Goal: Information Seeking & Learning: Compare options

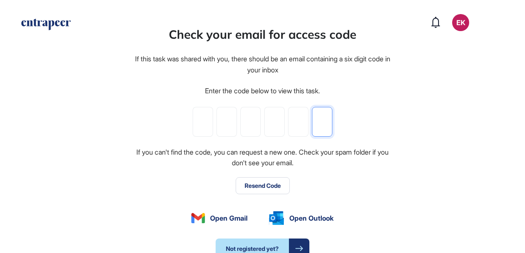
paste input "*"
type input "*"
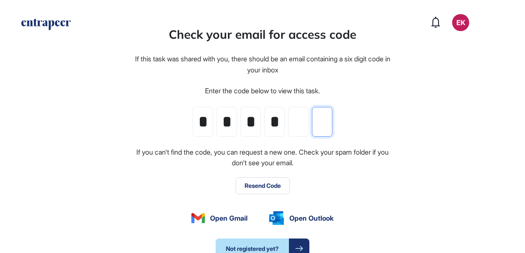
type input "*"
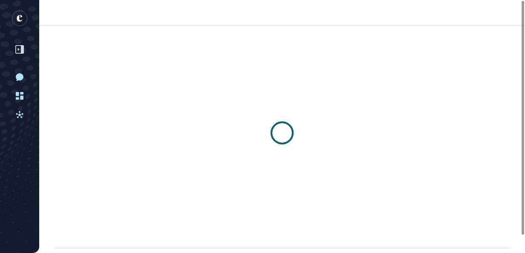
scroll to position [0, 0]
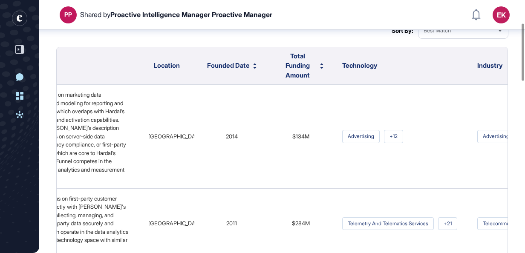
scroll to position [47, 0]
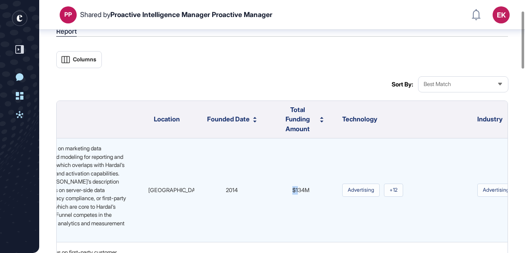
drag, startPoint x: 263, startPoint y: 195, endPoint x: 290, endPoint y: 194, distance: 26.9
click at [290, 194] on td "$134M" at bounding box center [301, 191] width 64 height 104
drag, startPoint x: 297, startPoint y: 190, endPoint x: 284, endPoint y: 188, distance: 12.9
click at [297, 190] on span "$134M" at bounding box center [300, 190] width 17 height 7
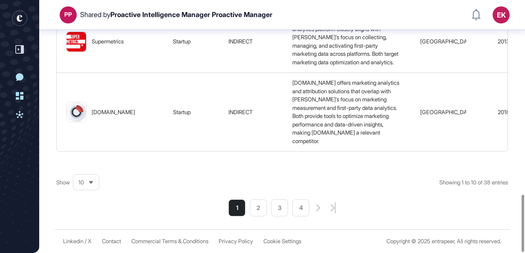
scroll to position [857, 0]
click at [260, 207] on li "2" at bounding box center [258, 208] width 17 height 17
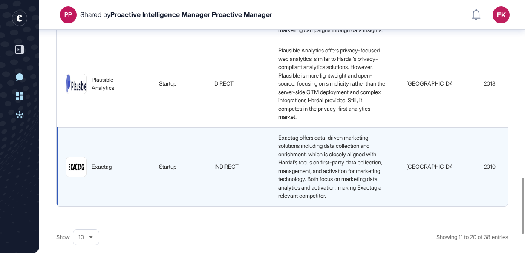
scroll to position [861, 0]
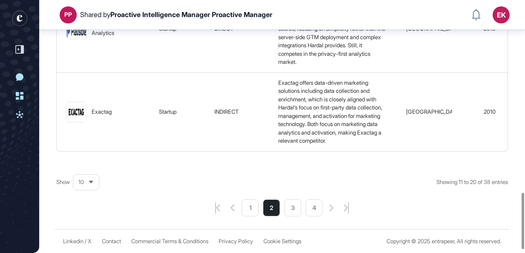
click at [286, 217] on li "3" at bounding box center [292, 208] width 17 height 17
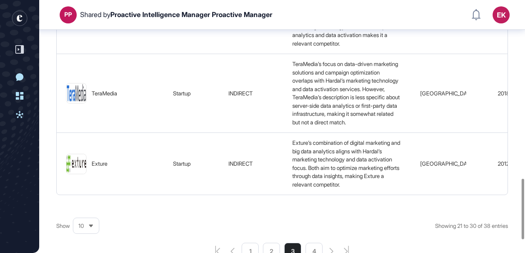
scroll to position [772, 0]
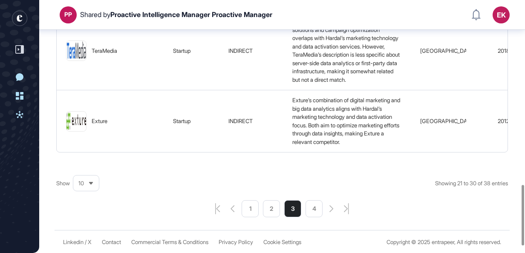
click at [308, 217] on li "4" at bounding box center [314, 208] width 17 height 17
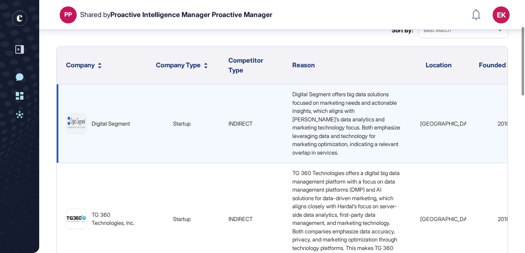
scroll to position [96, 0]
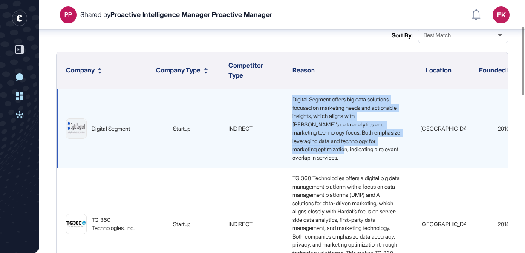
drag, startPoint x: 292, startPoint y: 98, endPoint x: 366, endPoint y: 149, distance: 89.8
click at [366, 149] on div "Digital Segment offers big data solutions focused on marketing needs and action…" at bounding box center [347, 128] width 116 height 67
drag, startPoint x: 366, startPoint y: 149, endPoint x: 307, endPoint y: 117, distance: 67.5
click at [307, 117] on span "Digital Segment offers big data solutions focused on marketing needs and action…" at bounding box center [346, 128] width 109 height 65
click at [302, 101] on span "Digital Segment offers big data solutions focused on marketing needs and action…" at bounding box center [346, 128] width 109 height 65
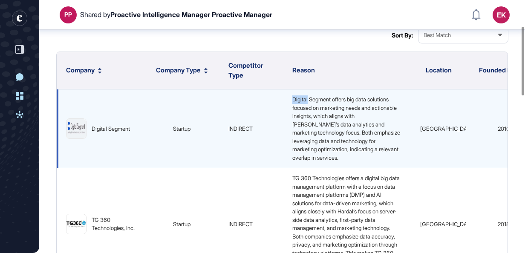
click at [302, 101] on span "Digital Segment offers big data solutions focused on marketing needs and action…" at bounding box center [346, 128] width 109 height 65
drag, startPoint x: 302, startPoint y: 101, endPoint x: 324, endPoint y: 134, distance: 39.8
click at [324, 134] on span "Digital Segment offers big data solutions focused on marketing needs and action…" at bounding box center [346, 128] width 109 height 65
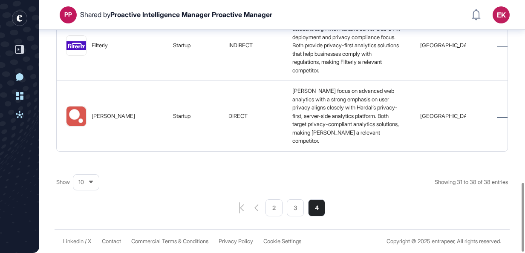
scroll to position [675, 0]
click at [257, 211] on icon "pagination-prev-button" at bounding box center [256, 208] width 4 height 7
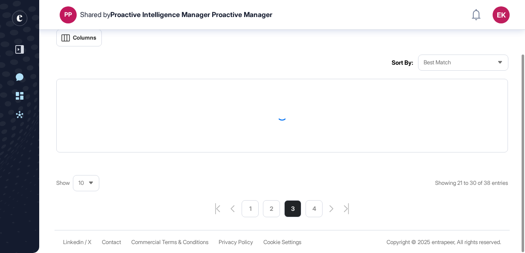
click at [257, 211] on div "Columns Sort By: Best Match Show 10 Showing 21 to 30 of 38 entries 1 2 3 4" at bounding box center [282, 123] width 452 height 188
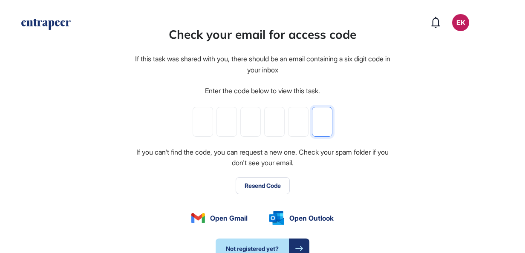
paste input "*"
type input "*"
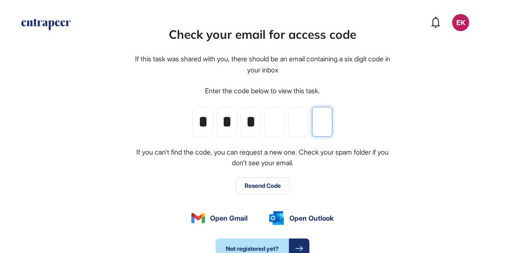
type input "*"
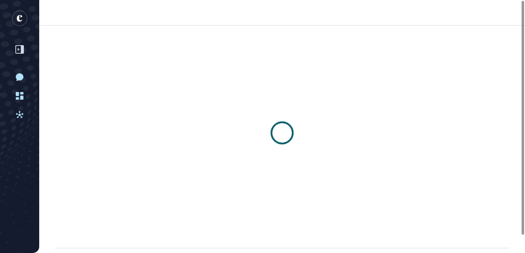
scroll to position [0, 0]
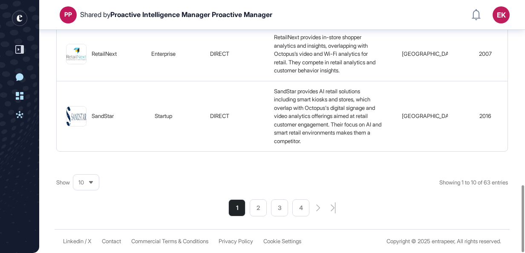
scroll to position [700, 0]
click at [252, 210] on li "2" at bounding box center [258, 208] width 17 height 17
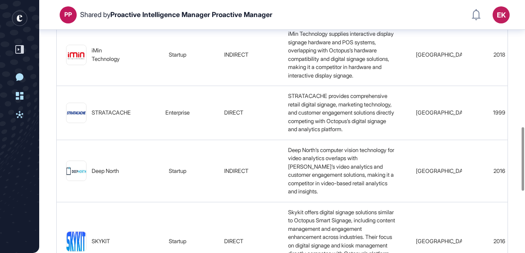
scroll to position [605, 0]
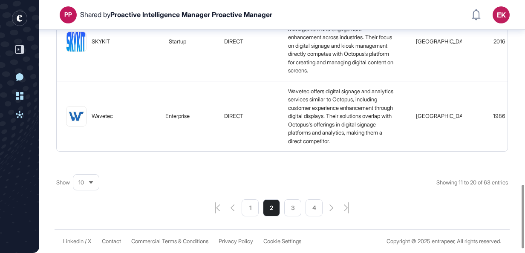
click at [297, 217] on li "3" at bounding box center [292, 208] width 17 height 17
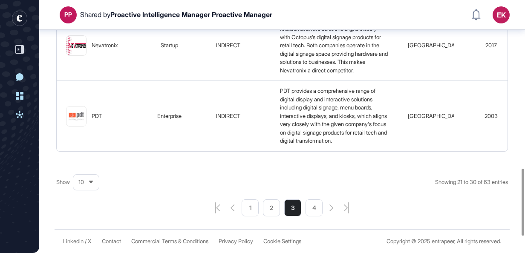
scroll to position [700, 0]
click at [316, 208] on li "4" at bounding box center [314, 208] width 17 height 17
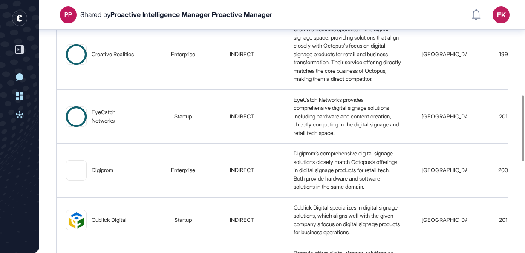
scroll to position [365, 0]
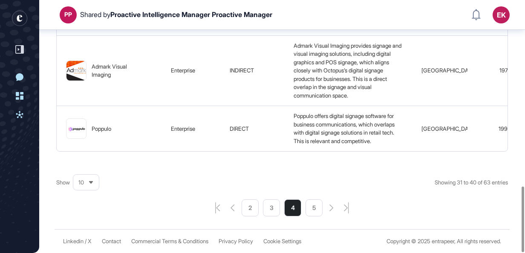
click at [316, 208] on li "5" at bounding box center [314, 208] width 17 height 17
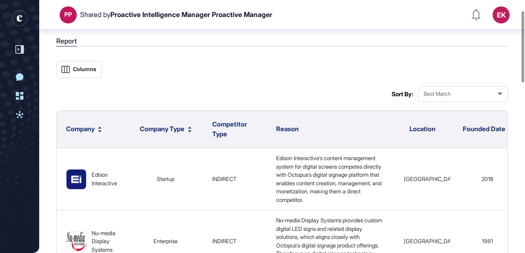
scroll to position [37, 0]
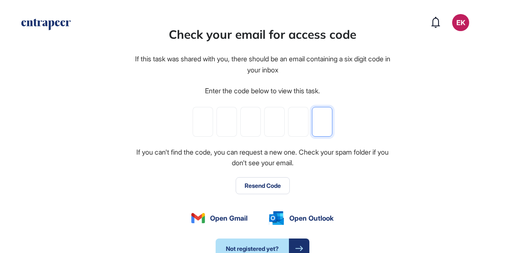
paste input "*"
type input "*"
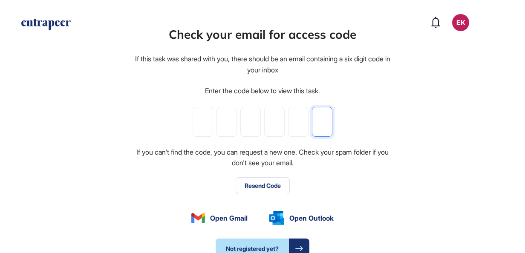
type input "*"
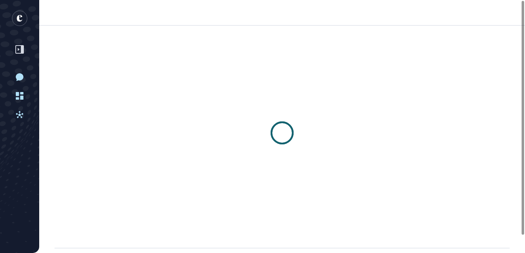
scroll to position [0, 0]
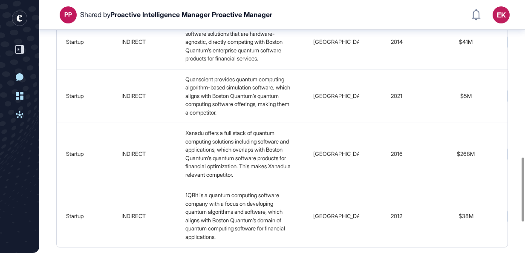
scroll to position [711, 0]
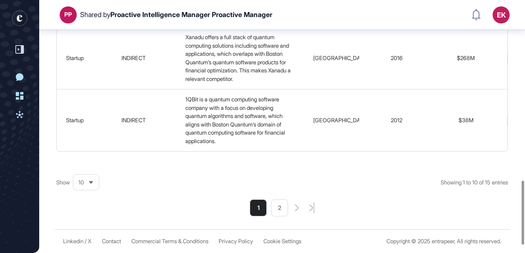
click at [275, 217] on li "2" at bounding box center [279, 208] width 17 height 17
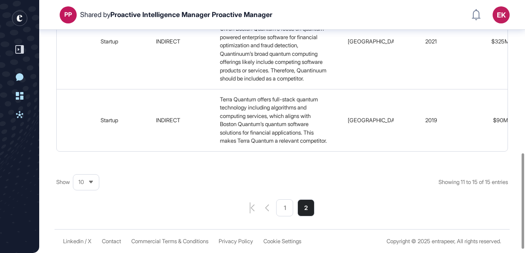
scroll to position [414, 0]
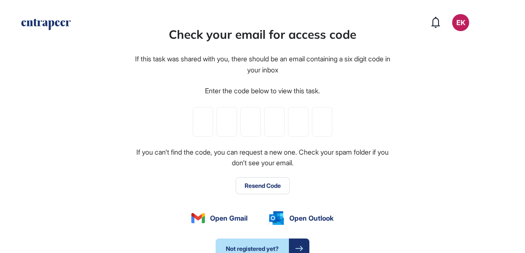
click at [195, 119] on input "tel" at bounding box center [203, 122] width 20 height 30
paste input "*"
type input "*"
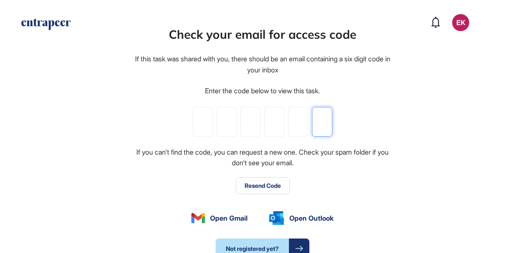
type input "*"
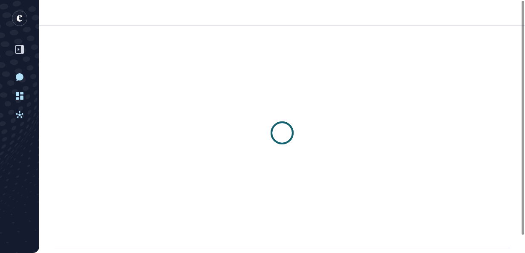
scroll to position [0, 0]
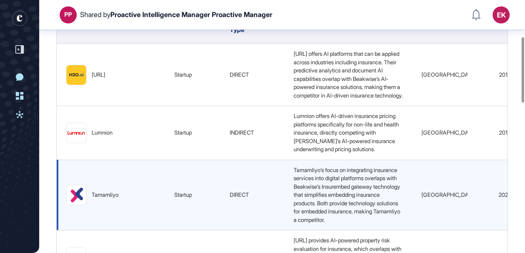
scroll to position [142, 0]
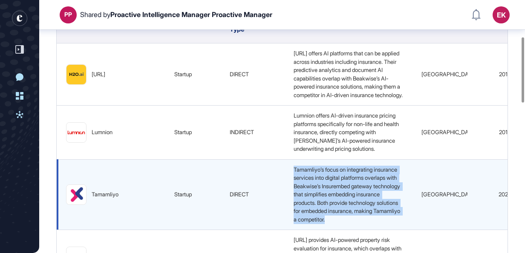
drag, startPoint x: 276, startPoint y: 176, endPoint x: 311, endPoint y: 232, distance: 65.7
click at [311, 224] on div "Tamamliyo’s focus on integrating insurance services into digital platforms over…" at bounding box center [348, 195] width 116 height 58
click at [311, 223] on span "Tamamliyo’s focus on integrating insurance services into digital platforms over…" at bounding box center [348, 194] width 108 height 57
click at [294, 216] on span "Tamamliyo’s focus on integrating insurance services into digital platforms over…" at bounding box center [348, 194] width 108 height 57
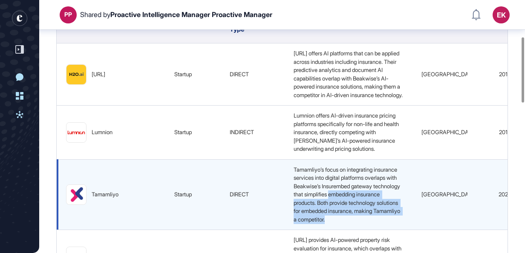
drag, startPoint x: 269, startPoint y: 214, endPoint x: 322, endPoint y: 233, distance: 57.0
click at [322, 230] on td "Tamamliyo’s focus on integrating insurance services into digital platforms over…" at bounding box center [348, 194] width 128 height 71
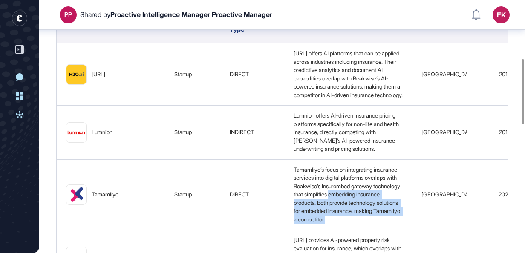
scroll to position [227, 0]
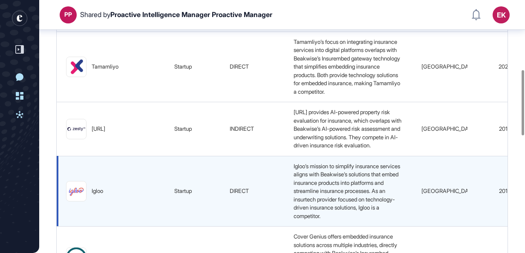
click at [297, 215] on span "Igloo’s mission to simplify insurance services aligns with Beakwise’s solutions…" at bounding box center [348, 191] width 108 height 57
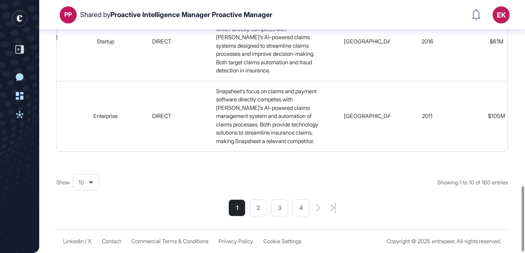
scroll to position [722, 0]
click at [253, 216] on li "2" at bounding box center [258, 208] width 17 height 17
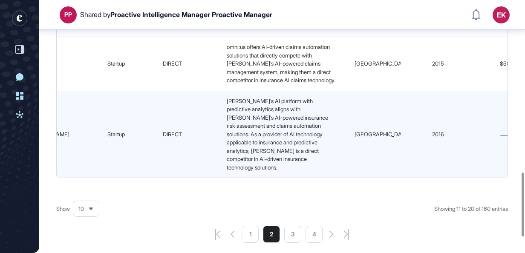
scroll to position [742, 0]
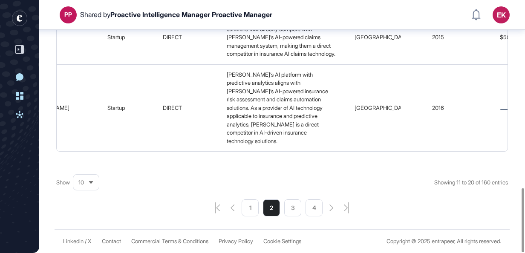
click at [292, 208] on li "3" at bounding box center [292, 208] width 17 height 17
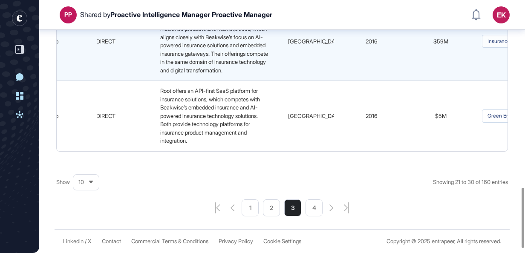
scroll to position [790, 0]
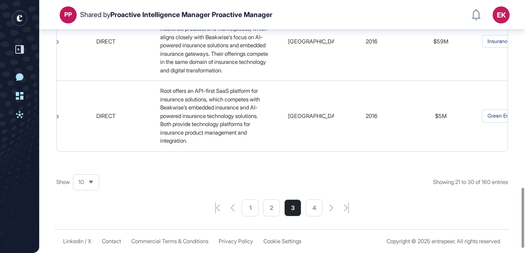
click at [313, 217] on li "4" at bounding box center [314, 208] width 17 height 17
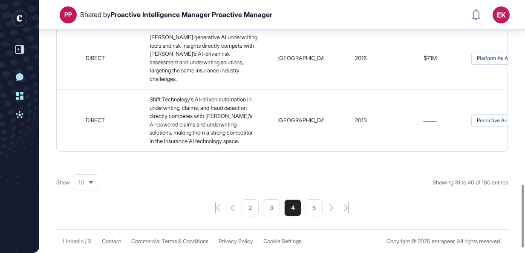
scroll to position [746, 0]
click at [317, 217] on li "5" at bounding box center [314, 208] width 17 height 17
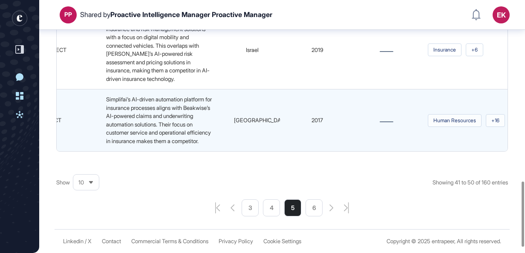
scroll to position [704, 0]
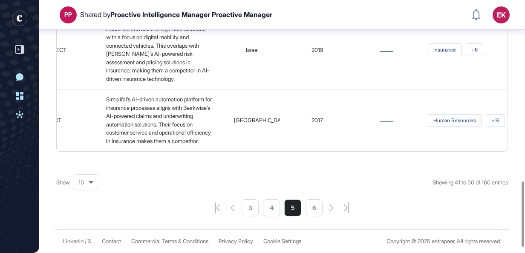
click at [309, 217] on li "6" at bounding box center [314, 208] width 17 height 17
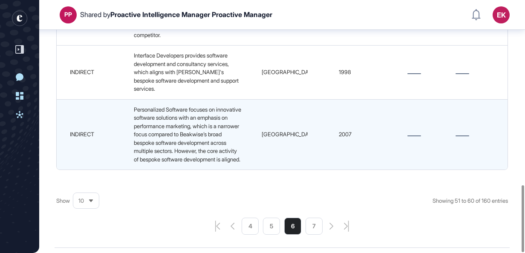
scroll to position [700, 0]
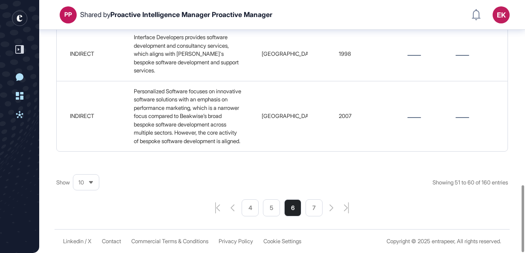
click at [318, 205] on li "7" at bounding box center [314, 208] width 17 height 17
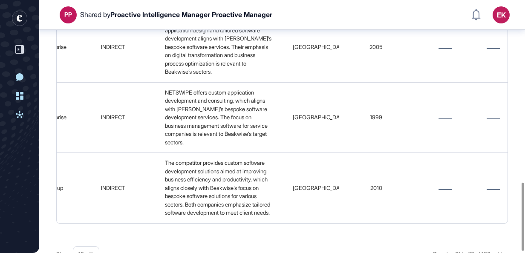
scroll to position [683, 0]
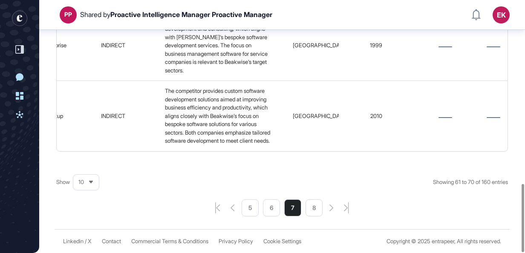
click at [313, 207] on li "8" at bounding box center [314, 208] width 17 height 17
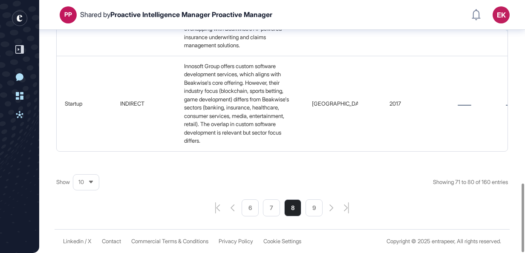
click at [313, 209] on li "9" at bounding box center [314, 208] width 17 height 17
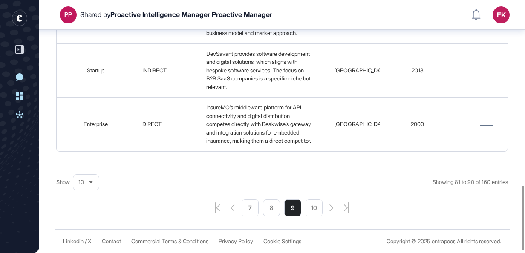
click at [309, 213] on li "10" at bounding box center [314, 208] width 17 height 17
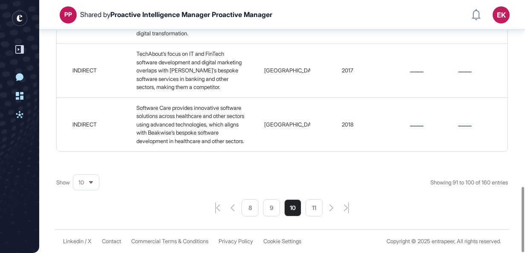
click at [310, 211] on li "11" at bounding box center [314, 208] width 17 height 17
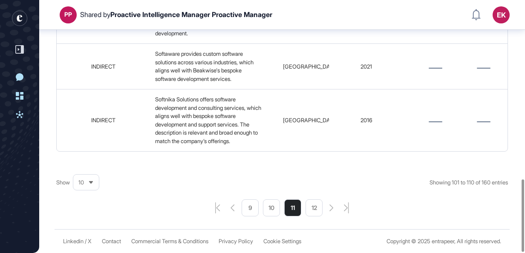
click at [312, 202] on li "12" at bounding box center [314, 208] width 17 height 17
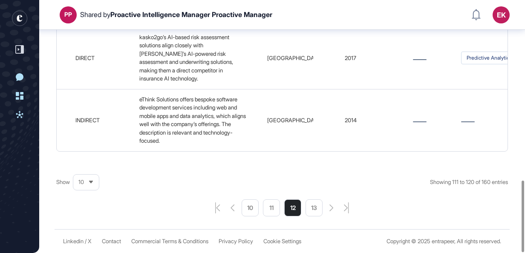
click at [318, 205] on li "13" at bounding box center [314, 208] width 17 height 17
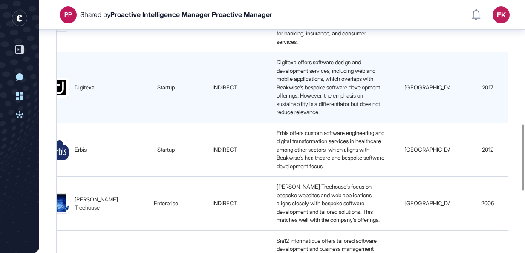
click at [298, 117] on div "Digitexa offers software design and development services, including web and mob…" at bounding box center [331, 87] width 116 height 58
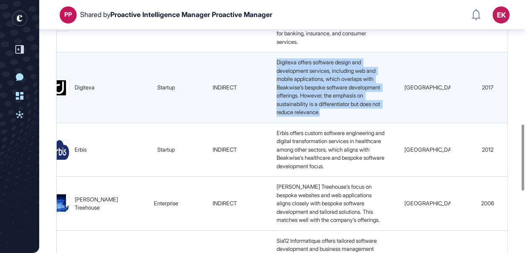
click at [298, 117] on div "Digitexa offers software design and development services, including web and mob…" at bounding box center [331, 87] width 116 height 58
drag, startPoint x: 298, startPoint y: 132, endPoint x: 344, endPoint y: 140, distance: 46.7
click at [344, 117] on div "Digitexa offers software design and development services, including web and mob…" at bounding box center [331, 87] width 116 height 58
click at [326, 116] on span "Digitexa offers software design and development services, including web and mob…" at bounding box center [329, 87] width 105 height 57
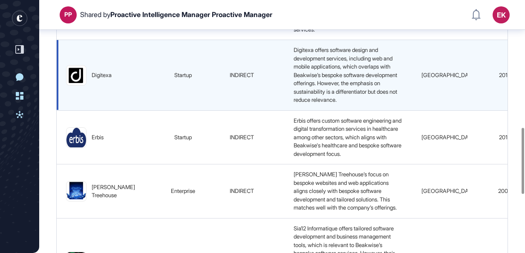
scroll to position [0, 0]
click at [72, 85] on img at bounding box center [77, 76] width 20 height 20
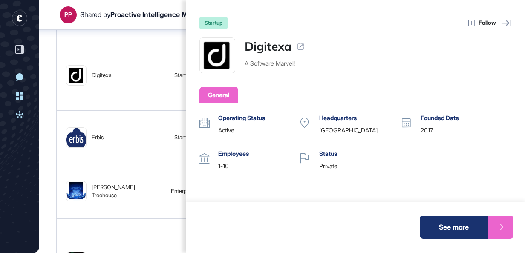
click at [44, 155] on div "startup Follow Digitexa A Software Marvel! General Operating Status active Head…" at bounding box center [262, 126] width 525 height 253
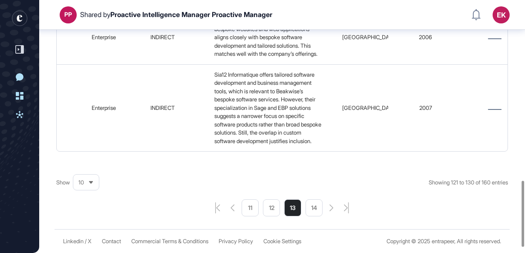
scroll to position [684, 0]
click at [317, 217] on li "14" at bounding box center [314, 208] width 17 height 17
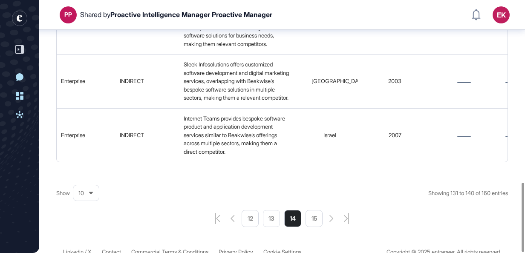
scroll to position [667, 0]
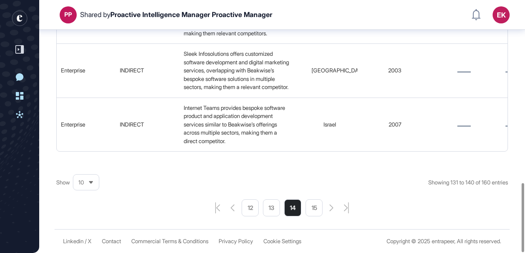
click at [317, 207] on li "15" at bounding box center [314, 208] width 17 height 17
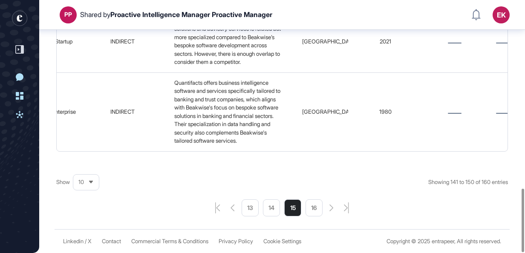
scroll to position [749, 0]
click at [317, 202] on li "16" at bounding box center [314, 208] width 17 height 17
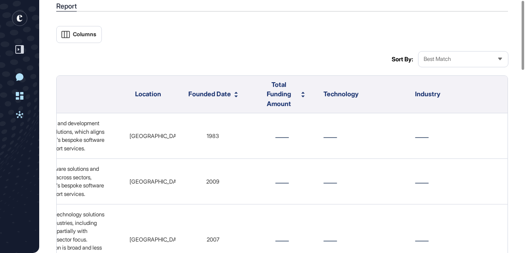
scroll to position [0, 0]
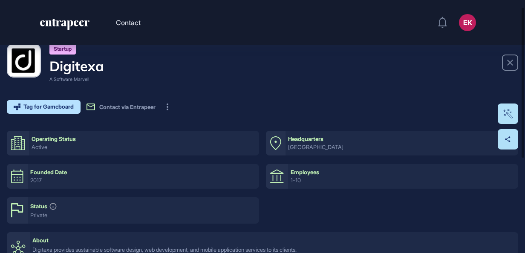
scroll to position [36, 0]
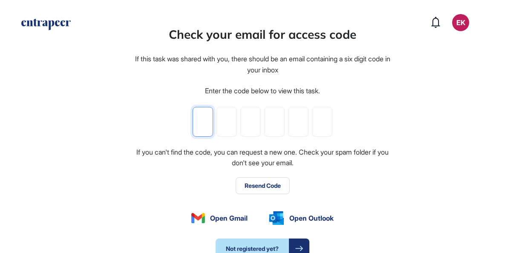
click at [202, 132] on input "tel" at bounding box center [203, 122] width 20 height 30
paste input "*"
type input "*"
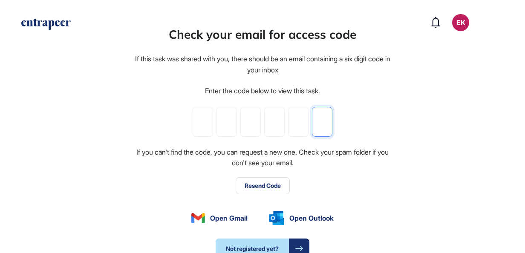
type input "*"
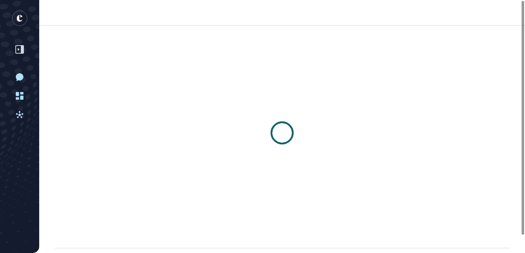
scroll to position [0, 0]
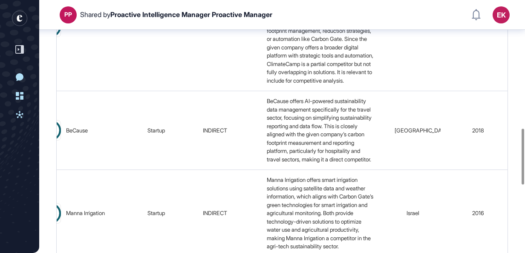
scroll to position [891, 0]
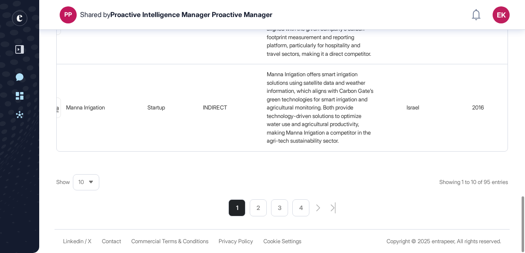
click at [82, 179] on span "10" at bounding box center [81, 182] width 6 height 6
click at [89, 166] on li "100" at bounding box center [86, 168] width 20 height 17
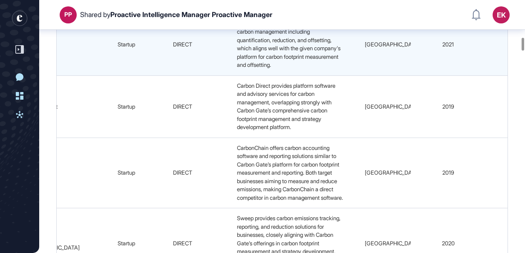
scroll to position [0, 0]
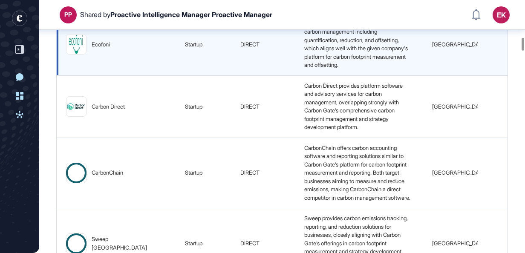
click at [80, 54] on img at bounding box center [77, 45] width 20 height 20
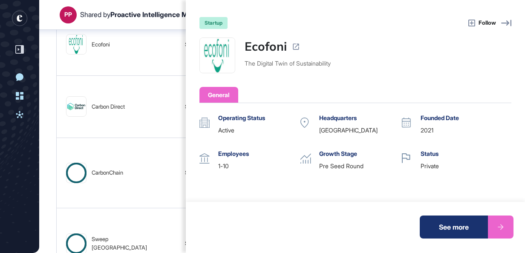
click at [136, 71] on div "startup Follow Ecofoni The Digital Twin of Sustainability General Operating Sta…" at bounding box center [262, 126] width 525 height 253
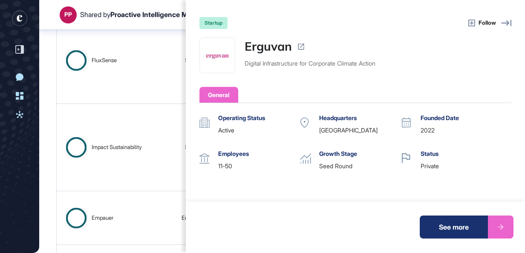
click at [128, 81] on div "startup Follow Erguvan Digital Infrastructure for Corporate Climate Action Gene…" at bounding box center [262, 126] width 525 height 253
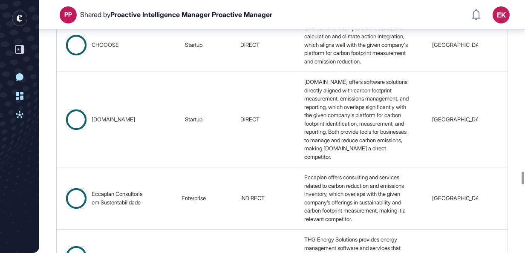
drag, startPoint x: 312, startPoint y: 113, endPoint x: 320, endPoint y: 124, distance: 14.4
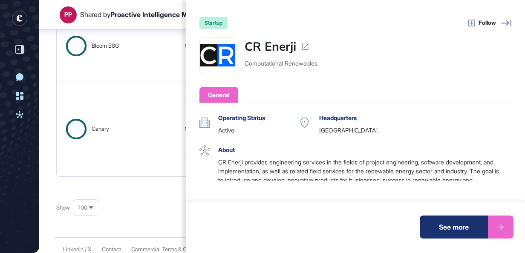
scroll to position [12, 0]
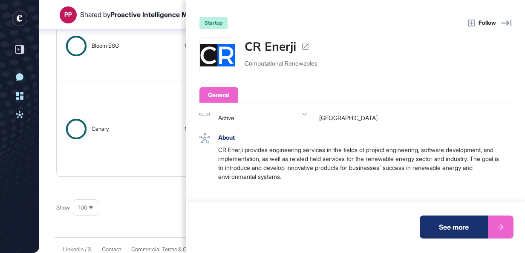
click at [276, 146] on div "CR Enerji provides engineering services in the fields of project engineering, s…" at bounding box center [360, 163] width 285 height 36
click at [103, 80] on div "startup Follow CR Enerji Computational Renewables General Operating Status acti…" at bounding box center [262, 126] width 525 height 253
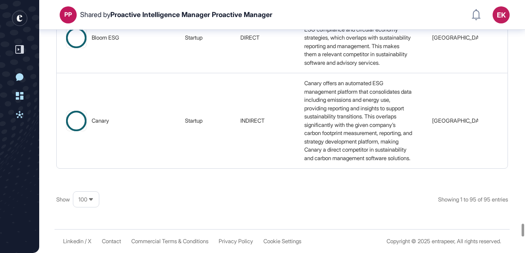
scroll to position [0, 0]
drag, startPoint x: 346, startPoint y: 134, endPoint x: 356, endPoint y: 166, distance: 33.4
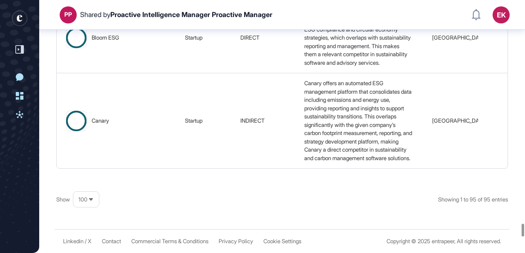
scroll to position [0, 0]
drag, startPoint x: 86, startPoint y: 176, endPoint x: 67, endPoint y: 173, distance: 18.9
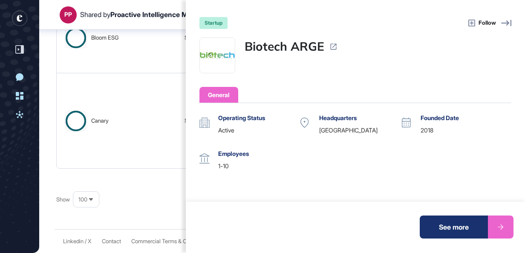
click at [144, 140] on div "startup Follow Biotech ARGE General Operating Status active Headquarters Turkey…" at bounding box center [262, 126] width 525 height 253
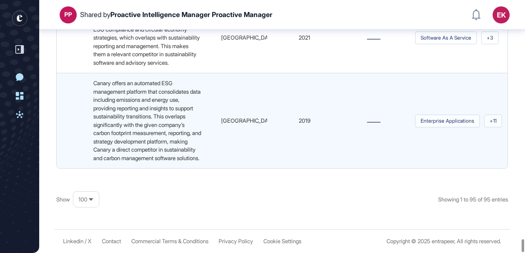
scroll to position [7349, 0]
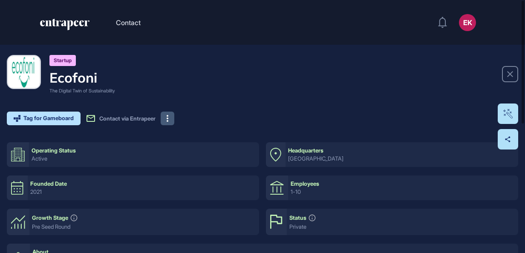
click at [174, 121] on button at bounding box center [168, 119] width 14 height 14
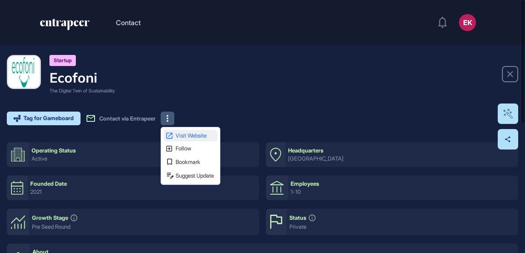
click at [197, 133] on span "Visit Website" at bounding box center [196, 136] width 40 height 6
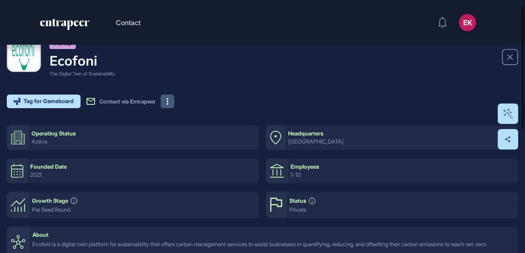
scroll to position [11, 0]
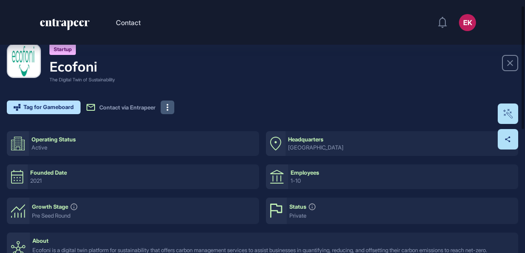
drag, startPoint x: 351, startPoint y: 82, endPoint x: 90, endPoint y: 224, distance: 297.6
click at [90, 224] on div "Growth Stage Pre Seed Round" at bounding box center [144, 211] width 230 height 26
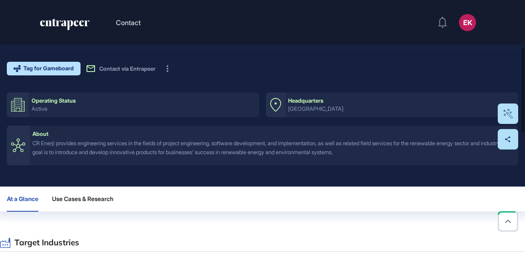
scroll to position [34, 0]
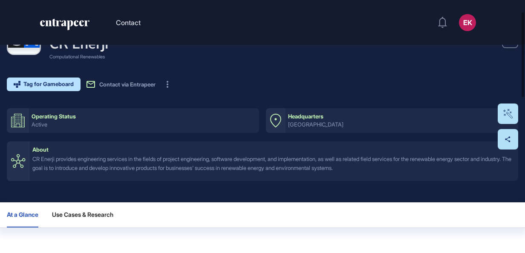
click at [221, 163] on div "CR Enerji provides engineering services in the fields of project engineering, s…" at bounding box center [273, 164] width 483 height 18
drag, startPoint x: 221, startPoint y: 163, endPoint x: 214, endPoint y: 53, distance: 109.8
click at [214, 53] on div "Startup CR Enerji Computational Renewables" at bounding box center [263, 41] width 512 height 40
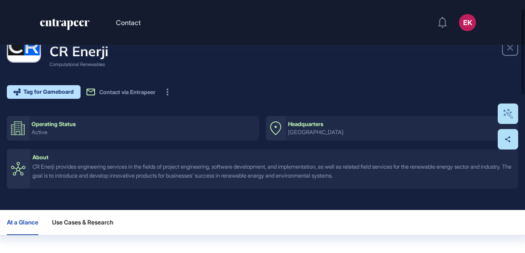
scroll to position [26, 0]
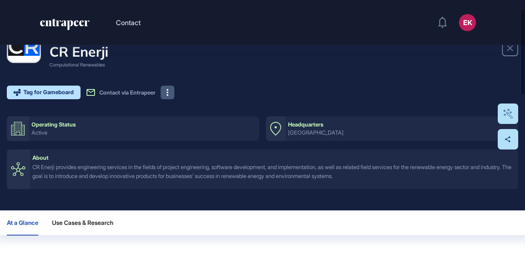
click at [168, 90] on icon at bounding box center [168, 92] width 2 height 7
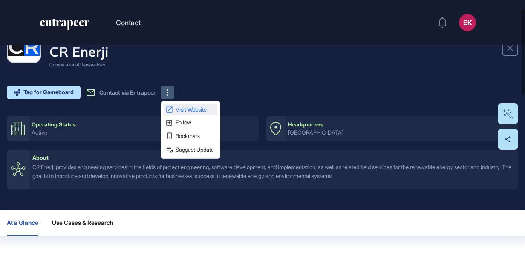
click at [194, 110] on span "Visit Website" at bounding box center [196, 110] width 40 height 6
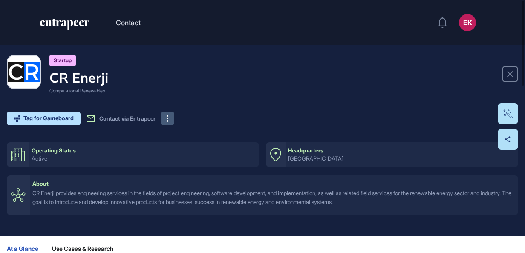
scroll to position [0, 0]
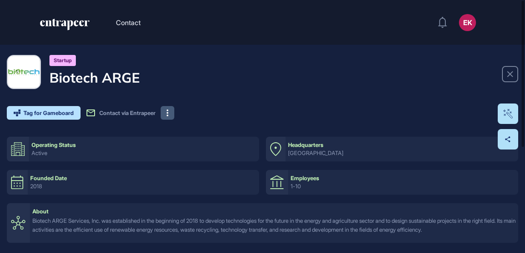
click at [168, 112] on button at bounding box center [168, 113] width 14 height 14
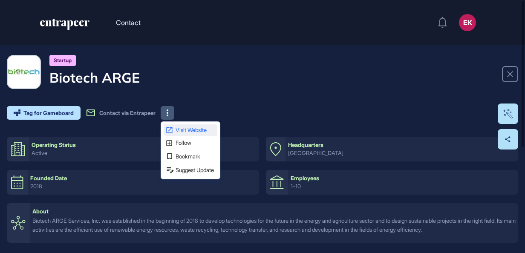
click at [190, 128] on span "Visit Website" at bounding box center [196, 130] width 40 height 6
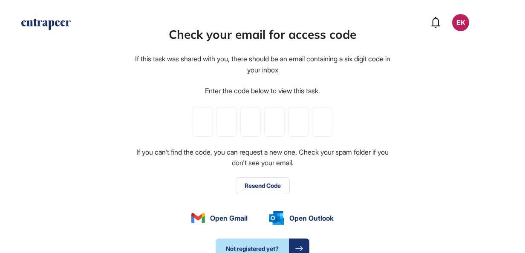
click at [196, 130] on input "tel" at bounding box center [203, 122] width 20 height 30
click at [197, 129] on input "tel" at bounding box center [203, 122] width 20 height 30
paste input "*"
type input "*"
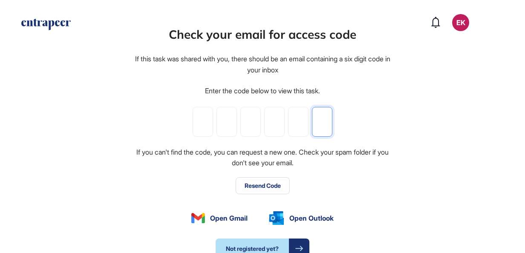
type input "*"
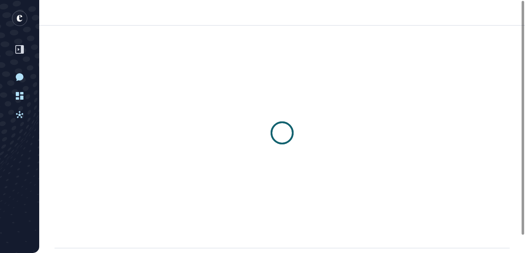
scroll to position [0, 0]
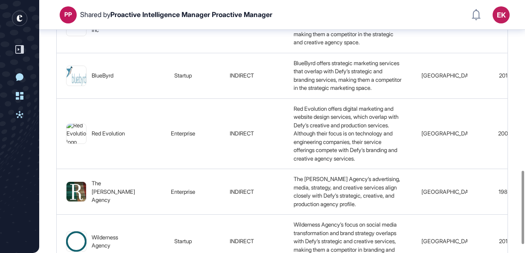
scroll to position [587, 0]
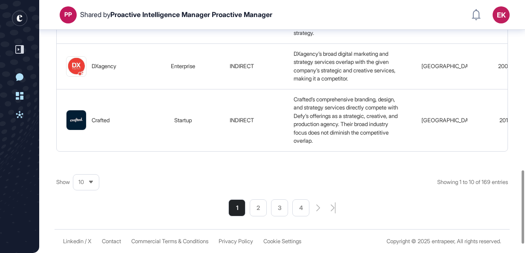
click at [81, 185] on span "10" at bounding box center [81, 182] width 6 height 6
click at [81, 172] on li "100" at bounding box center [86, 163] width 20 height 17
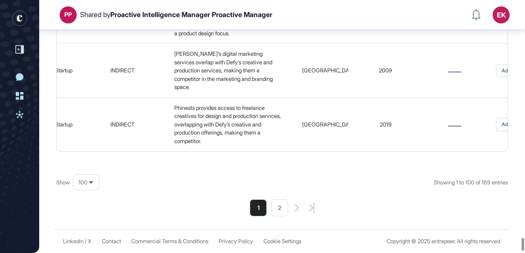
scroll to position [5922, 0]
click at [272, 253] on html "PP Shared by Proactive Intelligence Manager Proactive Manager EK Dashboard Prof…" at bounding box center [262, 126] width 525 height 253
click at [282, 217] on li "2" at bounding box center [279, 208] width 17 height 17
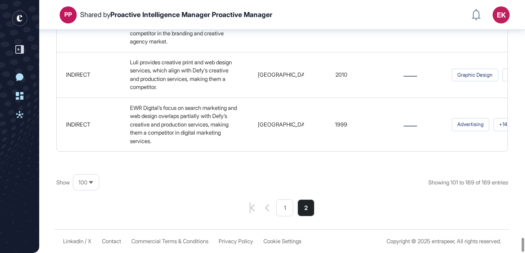
scroll to position [4234, 0]
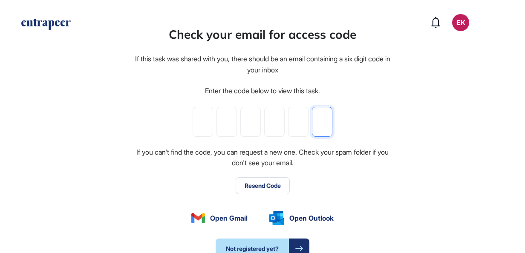
paste input "*"
type input "*"
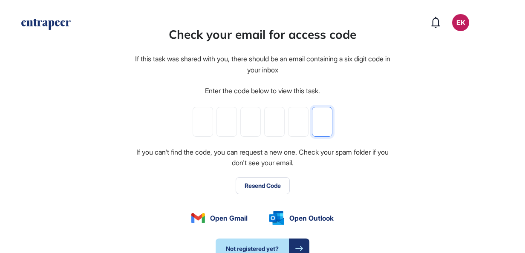
type input "*"
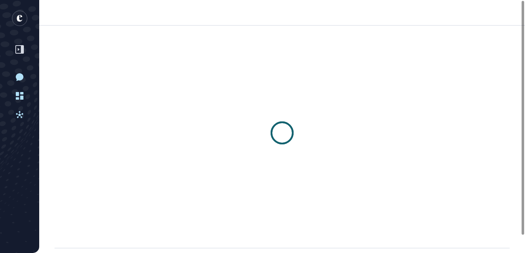
scroll to position [0, 0]
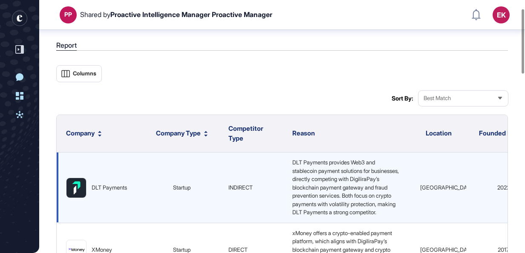
click at [75, 186] on img at bounding box center [77, 188] width 20 height 20
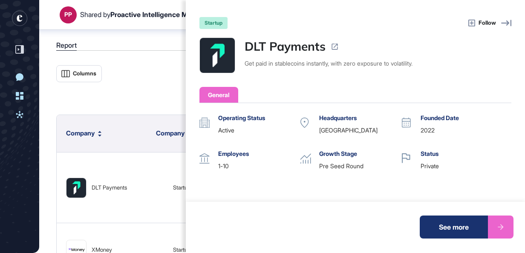
click at [152, 78] on div "startup Follow DLT Payments Get paid in stablecoins instantly, with zero exposu…" at bounding box center [262, 126] width 525 height 253
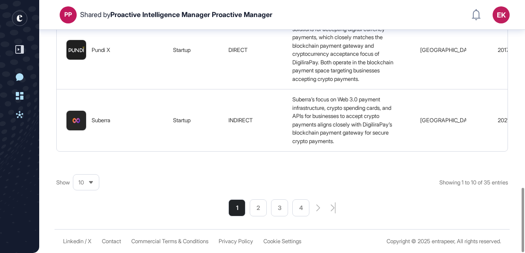
scroll to position [732, 0]
click at [87, 175] on div "Show 10" at bounding box center [77, 182] width 43 height 17
click at [87, 177] on div "10" at bounding box center [86, 182] width 26 height 17
click at [86, 155] on li "50" at bounding box center [86, 151] width 20 height 17
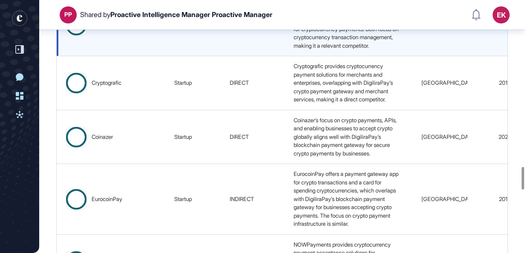
scroll to position [0, 1]
click at [82, 35] on img at bounding box center [76, 25] width 20 height 20
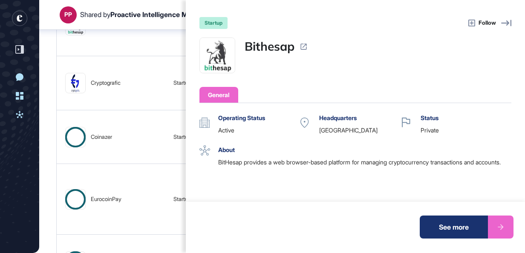
click at [113, 124] on div "startup Follow Bithesap General Operating Status active Headquarters Turkey Fou…" at bounding box center [262, 126] width 525 height 253
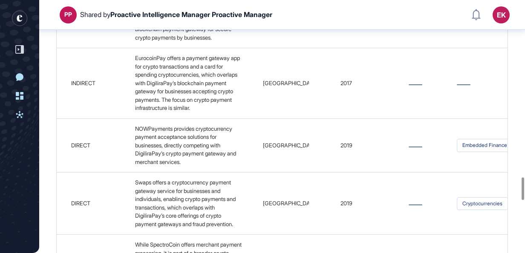
scroll to position [0, 0]
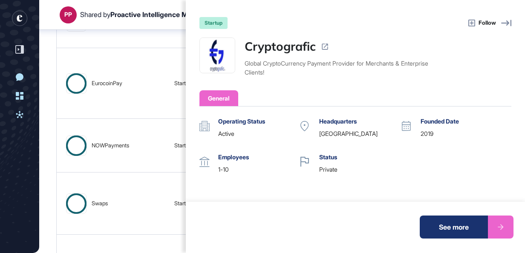
click at [109, 130] on div "startup Follow Cryptografic Global CryptoCurrency Payment Provider for Merchant…" at bounding box center [262, 126] width 525 height 253
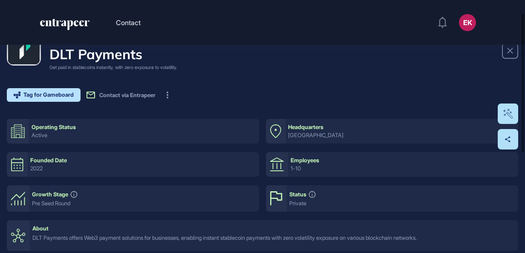
scroll to position [96, 0]
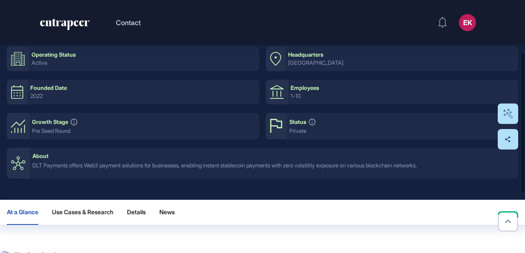
click at [136, 164] on div "DLT Payments offers Web3 payment solutions for businesses, enabling instant sta…" at bounding box center [273, 165] width 483 height 9
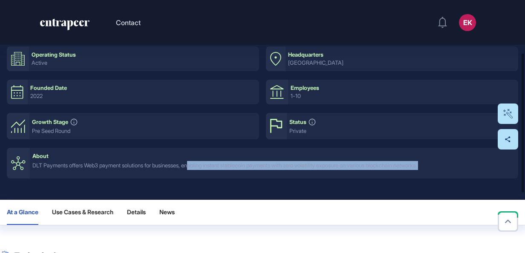
drag, startPoint x: 136, startPoint y: 164, endPoint x: 202, endPoint y: 169, distance: 66.3
click at [202, 169] on div "DLT Payments offers Web3 payment solutions for businesses, enabling instant sta…" at bounding box center [273, 165] width 483 height 9
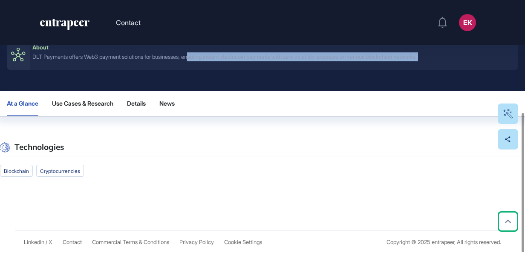
scroll to position [0, 0]
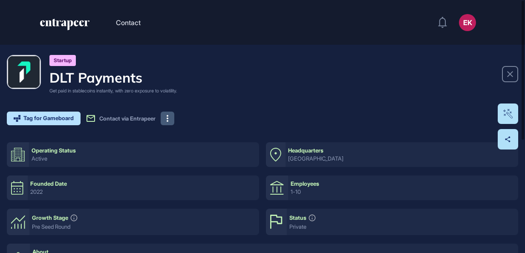
click at [168, 117] on icon at bounding box center [168, 118] width 2 height 7
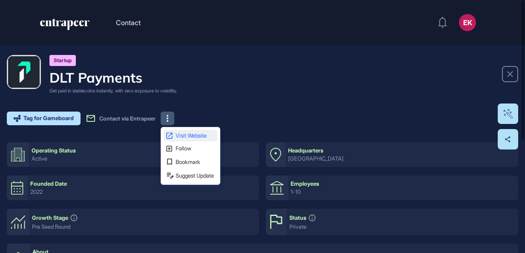
click at [194, 133] on span "Visit Website" at bounding box center [196, 136] width 40 height 6
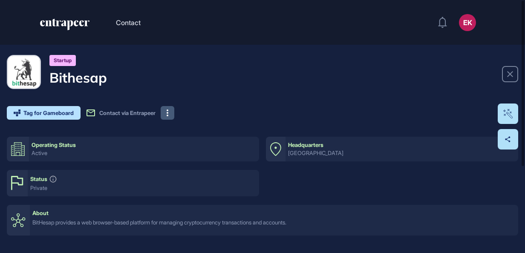
click at [174, 115] on button at bounding box center [168, 113] width 14 height 14
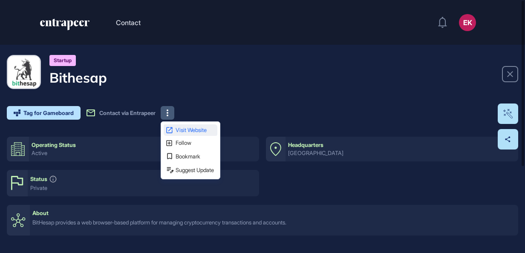
click at [185, 127] on span "Visit Website" at bounding box center [196, 130] width 40 height 6
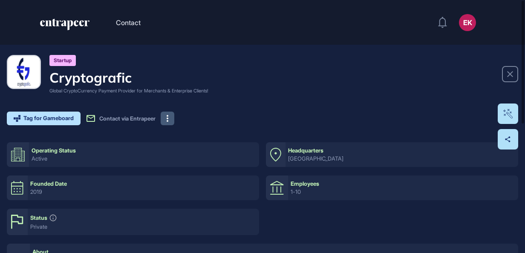
click at [171, 122] on button at bounding box center [168, 119] width 14 height 14
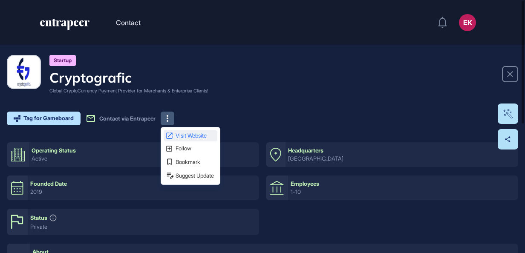
click at [193, 138] on span "Visit Website" at bounding box center [196, 136] width 40 height 6
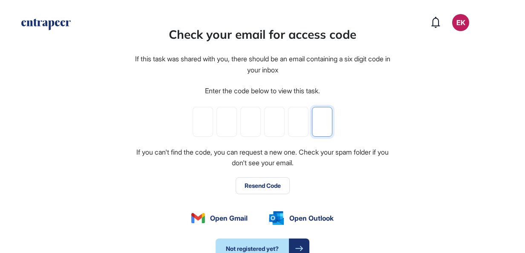
paste input "*"
type input "*"
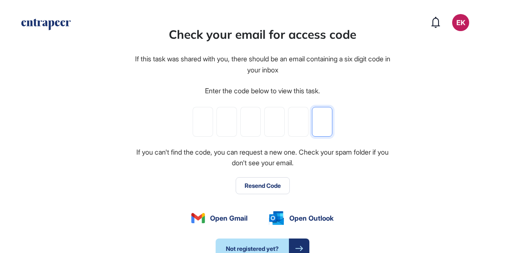
type input "*"
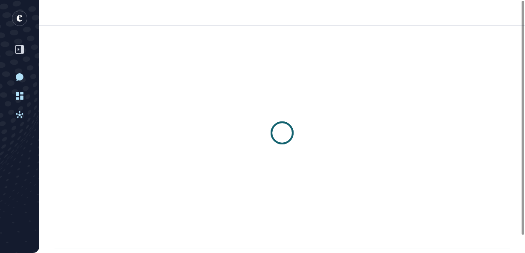
scroll to position [0, 0]
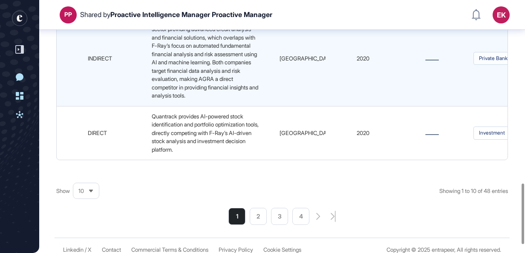
scroll to position [766, 0]
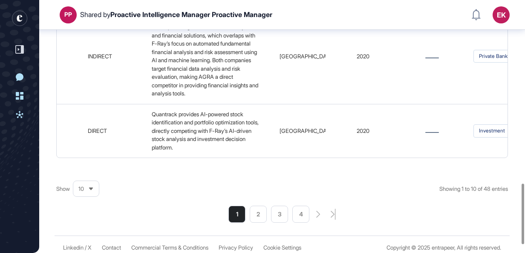
click at [94, 192] on icon at bounding box center [91, 189] width 6 height 6
click at [83, 167] on li "50" at bounding box center [86, 158] width 20 height 17
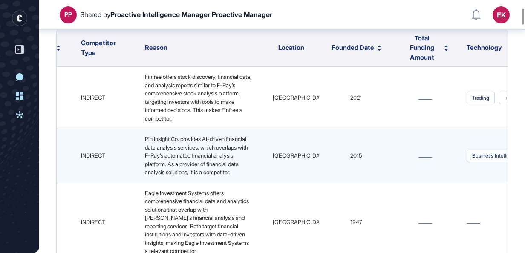
scroll to position [0, 165]
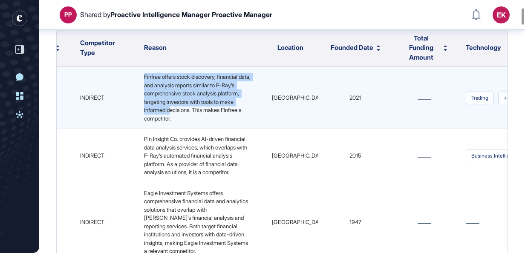
drag, startPoint x: 142, startPoint y: 76, endPoint x: 193, endPoint y: 113, distance: 62.0
click at [193, 113] on td "Finfree offers stock discovery, financial data, and analysis reports similar to…" at bounding box center [199, 98] width 128 height 62
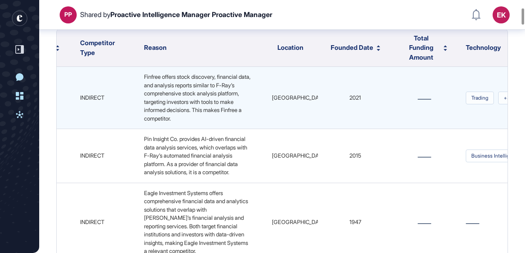
drag, startPoint x: 193, startPoint y: 113, endPoint x: 229, endPoint y: 124, distance: 38.4
click at [229, 124] on td "Finfree offers stock discovery, financial data, and analysis reports similar to…" at bounding box center [199, 98] width 128 height 62
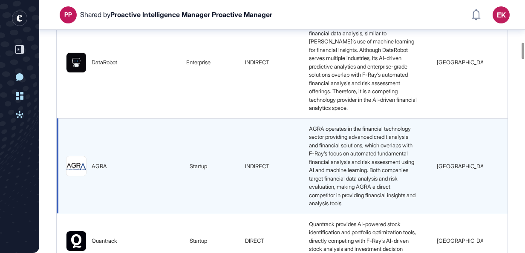
scroll to position [659, 0]
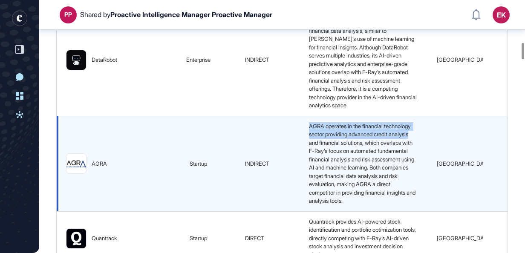
drag, startPoint x: 305, startPoint y: 142, endPoint x: 349, endPoint y: 159, distance: 46.6
click at [349, 159] on td "AGRA operates in the financial technology sector providing advanced credit anal…" at bounding box center [364, 163] width 128 height 95
click at [349, 159] on span "AGRA operates in the financial technology sector providing advanced credit anal…" at bounding box center [363, 164] width 108 height 82
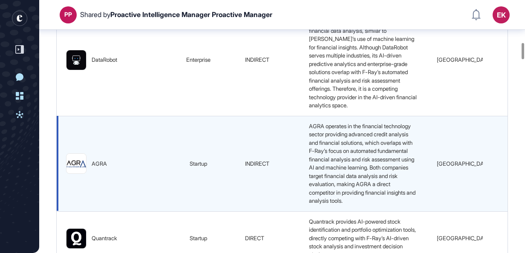
click at [358, 171] on span "AGRA operates in the financial technology sector providing advanced credit anal…" at bounding box center [363, 164] width 108 height 82
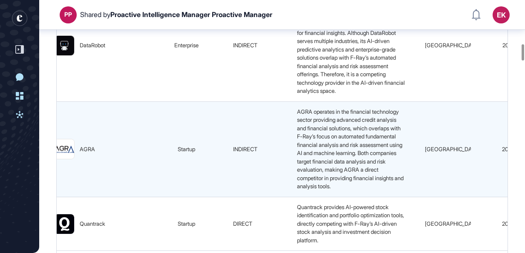
scroll to position [679, 0]
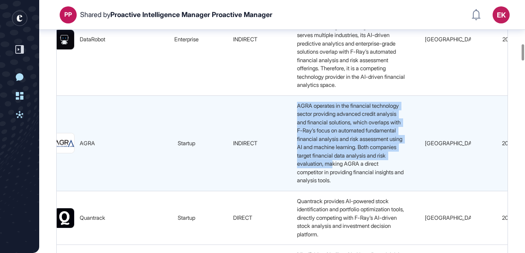
drag, startPoint x: 300, startPoint y: 120, endPoint x: 337, endPoint y: 188, distance: 77.3
click at [337, 184] on span "AGRA operates in the financial technology sector providing advanced credit anal…" at bounding box center [351, 143] width 108 height 82
drag, startPoint x: 337, startPoint y: 188, endPoint x: 316, endPoint y: 208, distance: 29.2
click at [316, 185] on div "AGRA operates in the financial technology sector providing advanced credit anal…" at bounding box center [352, 143] width 116 height 83
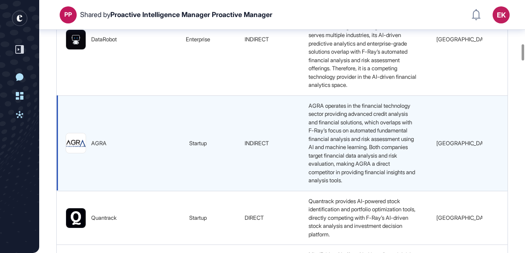
scroll to position [0, 0]
drag, startPoint x: 76, startPoint y: 160, endPoint x: 171, endPoint y: 196, distance: 101.7
click at [171, 191] on td "startup" at bounding box center [198, 142] width 75 height 95
click at [71, 147] on img at bounding box center [76, 143] width 20 height 7
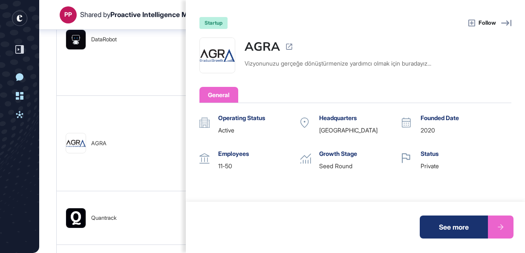
scroll to position [127, 0]
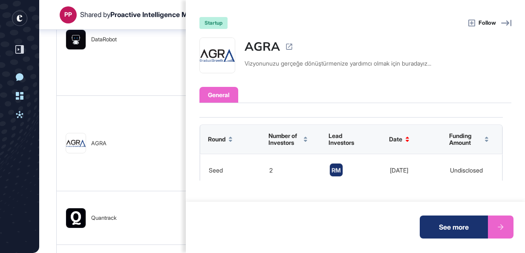
click at [81, 107] on div "startup Follow AGRA Vizyonunuzu gerçeğe dönüştürmenize yardımcı olmak için bura…" at bounding box center [262, 126] width 525 height 253
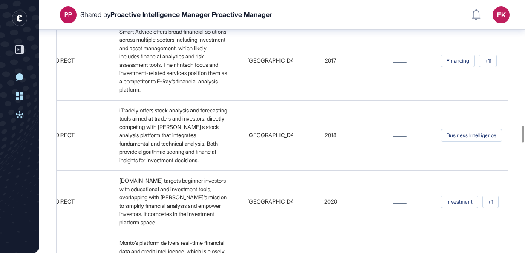
scroll to position [0, 0]
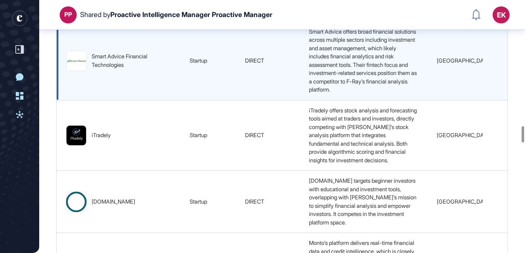
click at [78, 71] on img at bounding box center [77, 61] width 20 height 20
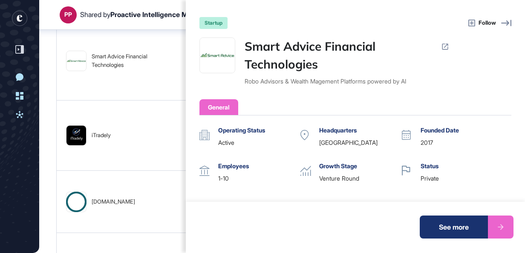
click at [116, 95] on div "startup Follow Smart Advice Financial Technologies Robo Advisors & Wealth Magem…" at bounding box center [262, 126] width 525 height 253
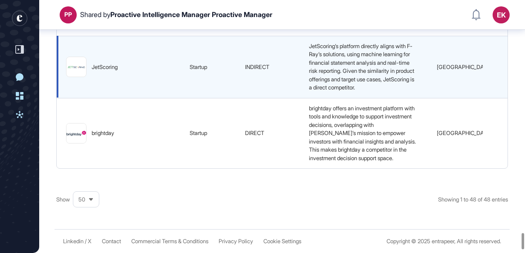
click at [79, 71] on img at bounding box center [77, 67] width 20 height 7
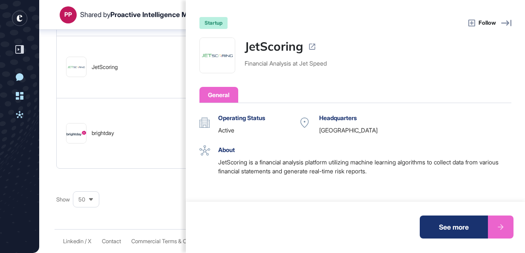
click at [135, 113] on div "startup Follow JetScoring Financial Analysis at Jet Speed General Operating Sta…" at bounding box center [262, 126] width 525 height 253
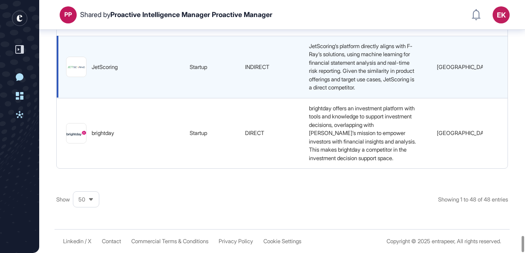
scroll to position [3674, 0]
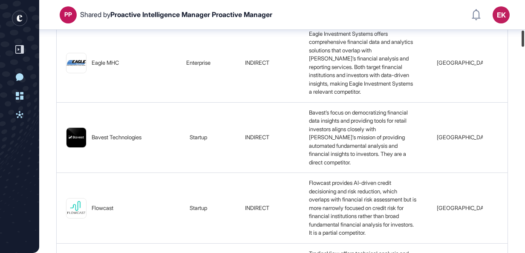
scroll to position [118, 0]
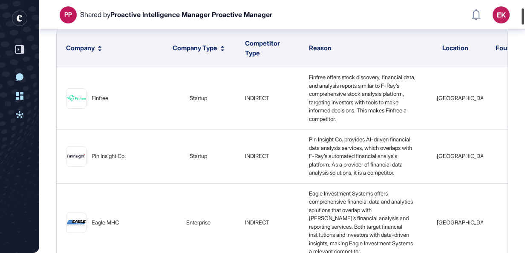
drag, startPoint x: 523, startPoint y: 236, endPoint x: 540, endPoint y: 14, distance: 223.2
click at [525, 14] on html "PP Shared by Proactive Intelligence Manager Proactive Manager EK Dashboard Prof…" at bounding box center [262, 126] width 525 height 253
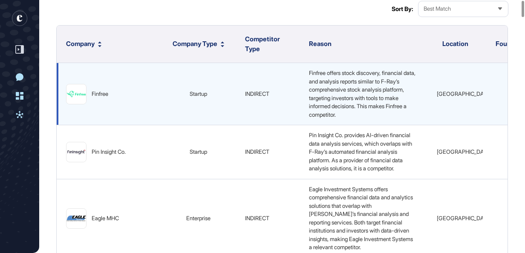
scroll to position [0, 0]
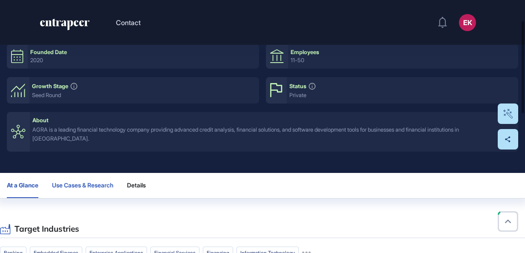
scroll to position [47, 0]
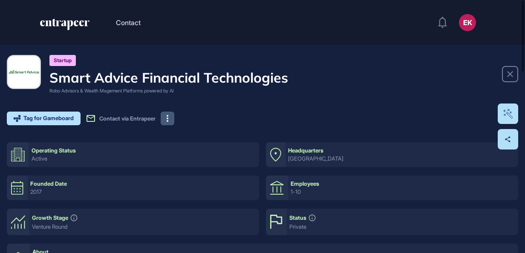
click at [170, 117] on button at bounding box center [168, 119] width 14 height 14
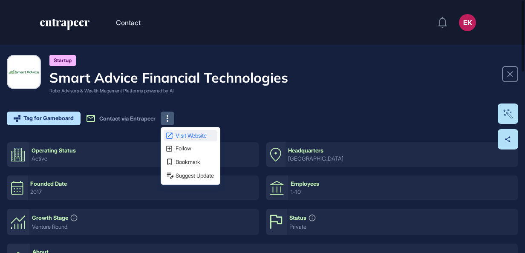
click at [201, 133] on span "Visit Website" at bounding box center [196, 136] width 40 height 6
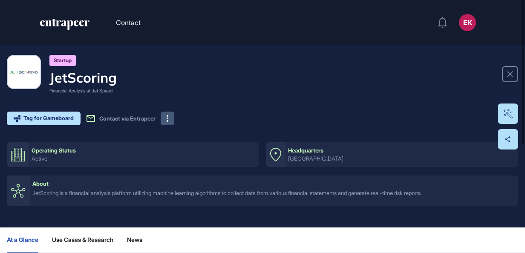
click at [169, 119] on button at bounding box center [168, 119] width 14 height 14
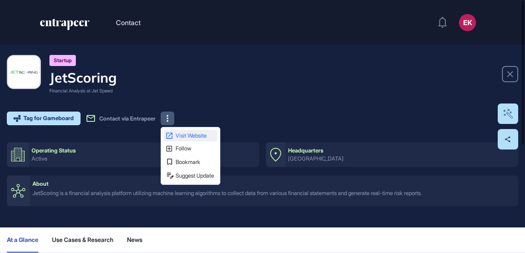
click at [194, 133] on span "Visit Website" at bounding box center [196, 136] width 40 height 6
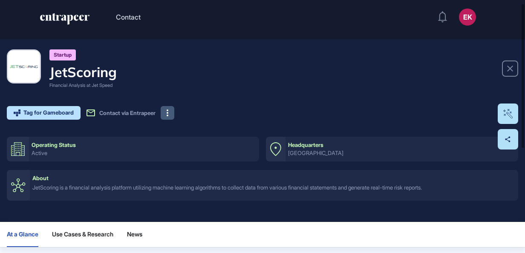
scroll to position [5, 0]
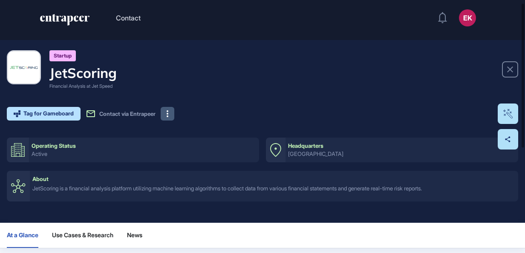
click at [148, 188] on div "JetScoring is a financial analysis platform utilizing machine learning algorith…" at bounding box center [273, 188] width 483 height 9
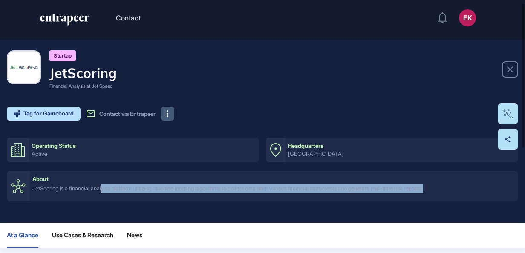
drag, startPoint x: 148, startPoint y: 188, endPoint x: 107, endPoint y: 189, distance: 41.0
click at [107, 189] on div "JetScoring is a financial analysis platform utilizing machine learning algorith…" at bounding box center [273, 188] width 483 height 9
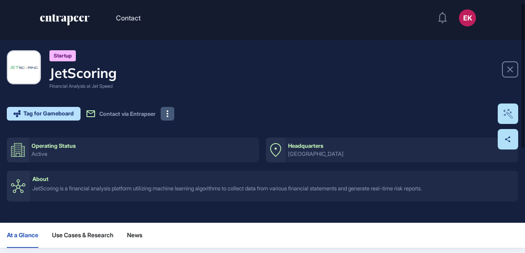
click at [81, 190] on div "JetScoring is a financial analysis platform utilizing machine learning algorith…" at bounding box center [273, 188] width 483 height 9
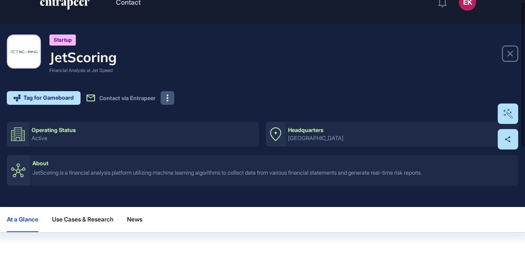
scroll to position [3, 0]
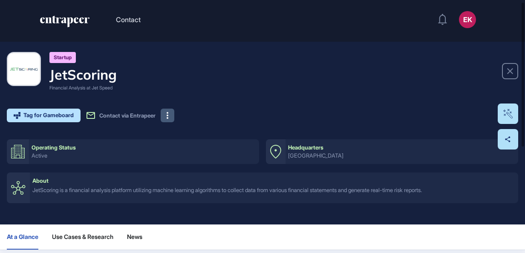
click at [203, 188] on div "JetScoring is a financial analysis platform utilizing machine learning algorith…" at bounding box center [273, 190] width 483 height 9
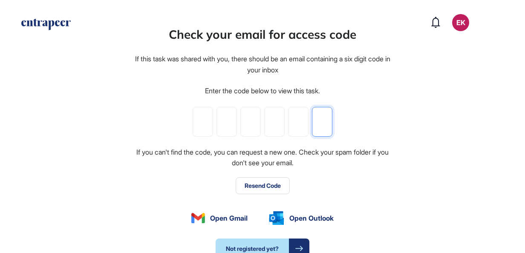
paste input "*"
type input "*"
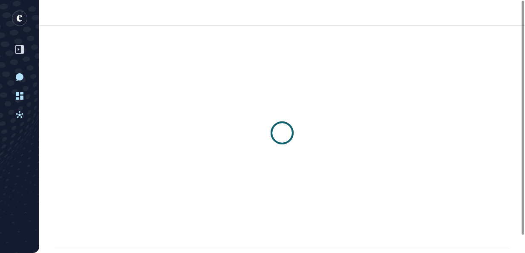
scroll to position [0, 0]
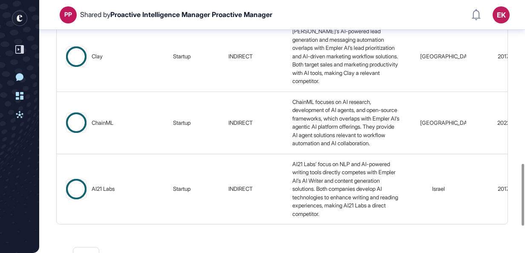
scroll to position [775, 0]
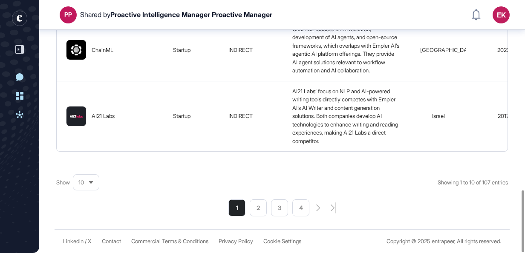
click at [93, 188] on div "10" at bounding box center [86, 182] width 26 height 17
click at [85, 165] on li "100" at bounding box center [86, 168] width 20 height 17
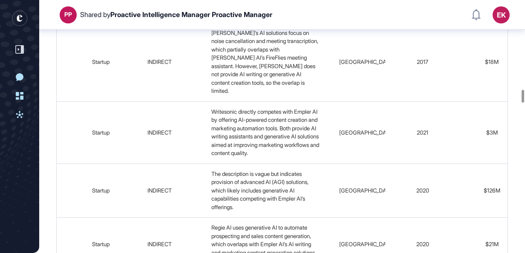
scroll to position [2961, 0]
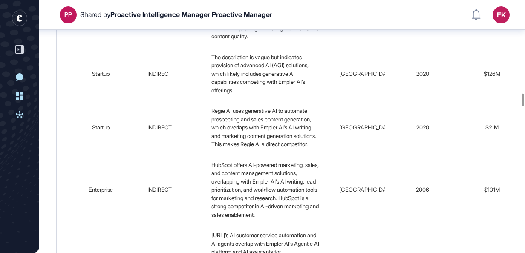
click at [280, 101] on td "The description is vague but indicates provision of advanced AI (AGI) solutions…" at bounding box center [266, 74] width 128 height 54
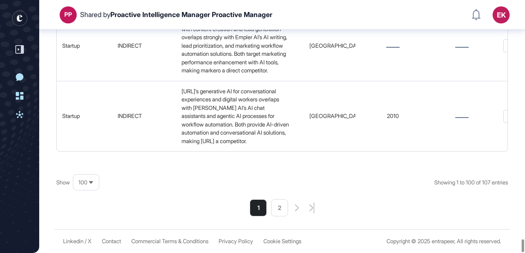
scroll to position [7619, 0]
click at [285, 212] on li "2" at bounding box center [279, 208] width 17 height 17
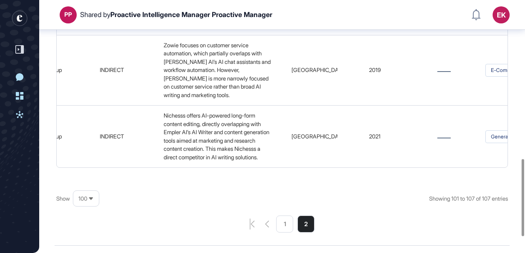
scroll to position [572, 0]
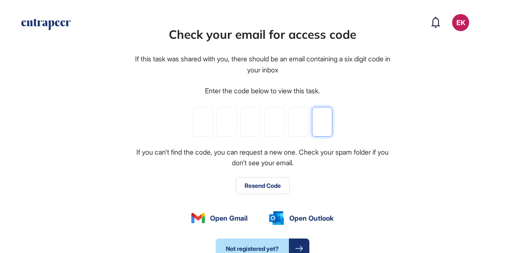
paste input "*"
type input "*"
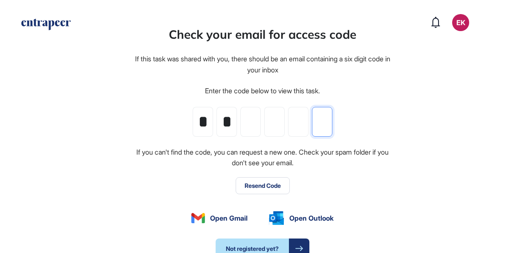
type input "*"
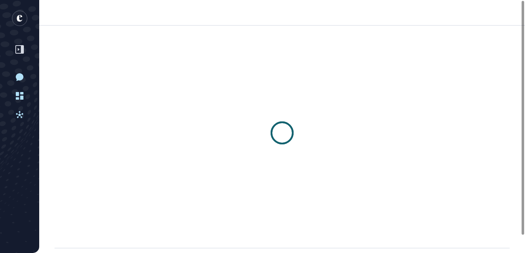
scroll to position [0, 0]
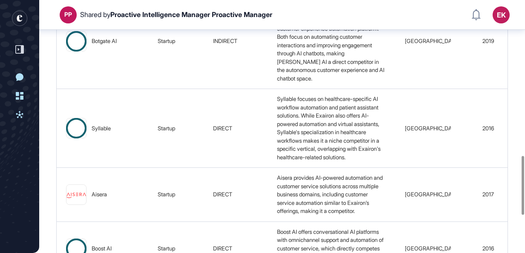
scroll to position [833, 0]
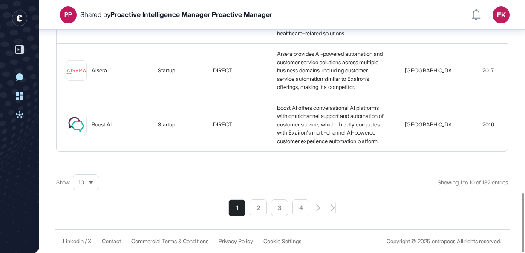
click at [74, 187] on div "10" at bounding box center [86, 182] width 26 height 17
click at [85, 171] on li "100" at bounding box center [86, 168] width 20 height 17
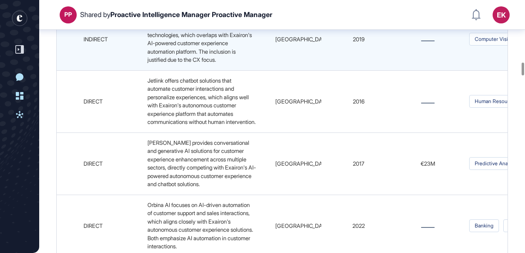
scroll to position [0, 0]
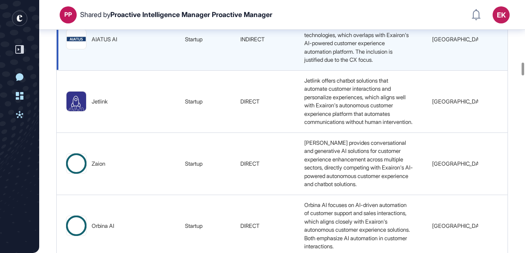
click at [295, 70] on td "AIATUS AI offers AI-driven customer experience (CX) solutions among other AI te…" at bounding box center [359, 39] width 128 height 62
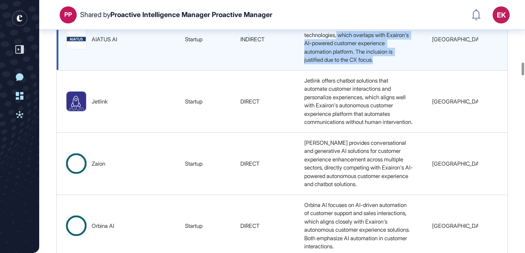
drag, startPoint x: 288, startPoint y: 149, endPoint x: 334, endPoint y: 164, distance: 48.4
click at [334, 64] on span "AIATUS AI offers AI-driven customer experience (CX) solutions among other AI te…" at bounding box center [357, 39] width 106 height 49
click at [74, 49] on img at bounding box center [77, 39] width 20 height 20
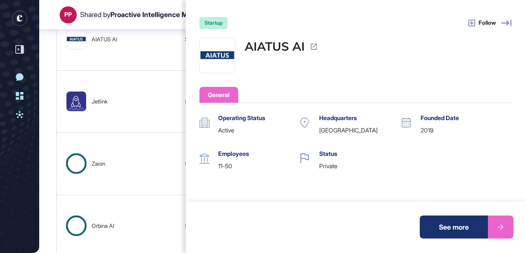
click at [119, 142] on div "startup Follow AIATUS AI General Operating Status active Headquarters Turkey Fo…" at bounding box center [262, 126] width 525 height 253
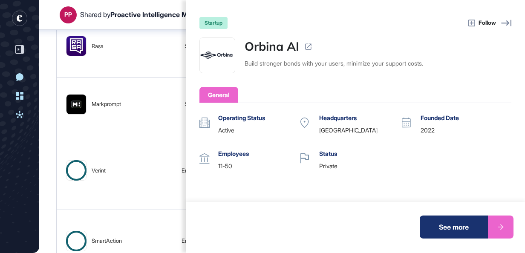
drag, startPoint x: 146, startPoint y: 176, endPoint x: 149, endPoint y: 191, distance: 14.7
click at [146, 176] on div "startup Follow Orbina AI Build stronger bonds with your users, minimize your su…" at bounding box center [262, 126] width 525 height 253
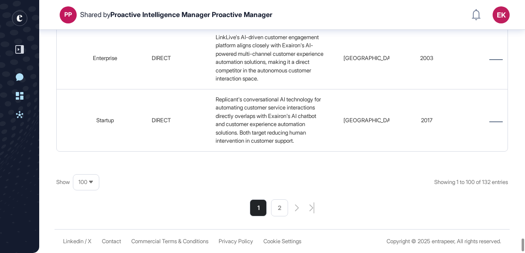
scroll to position [7178, 0]
click at [278, 206] on li "2" at bounding box center [279, 208] width 17 height 17
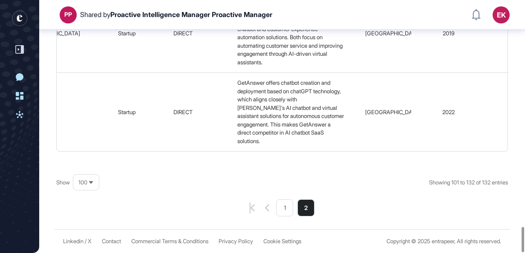
scroll to position [2290, 0]
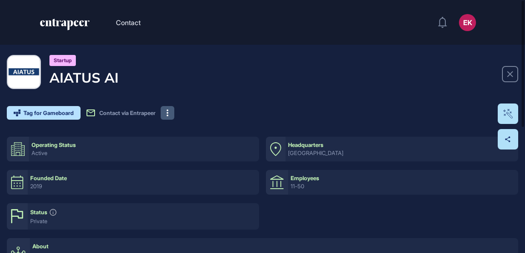
click at [174, 113] on button at bounding box center [168, 113] width 14 height 14
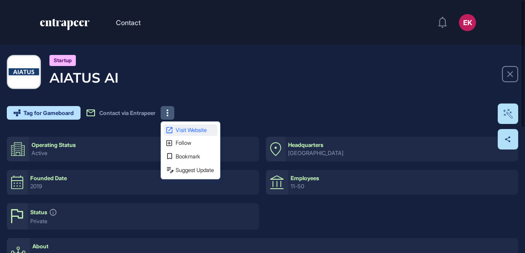
click at [199, 129] on span "Visit Website" at bounding box center [196, 130] width 40 height 6
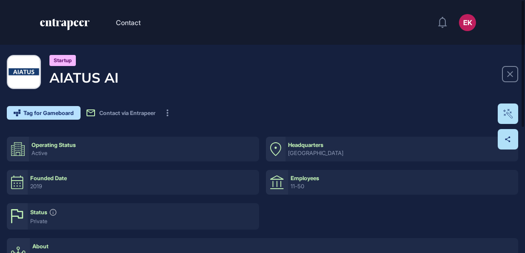
scroll to position [0, 0]
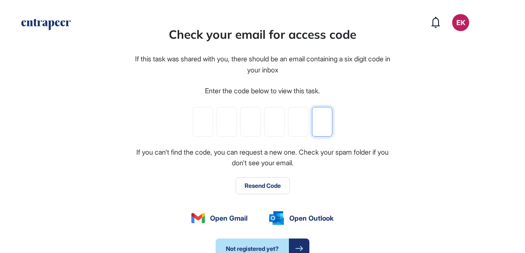
paste input "*"
type input "*"
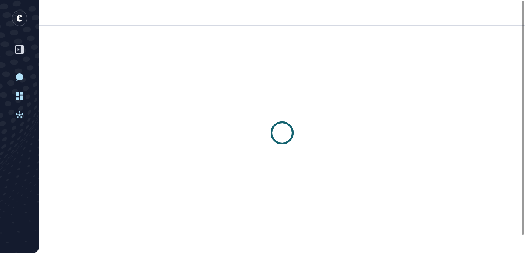
scroll to position [0, 0]
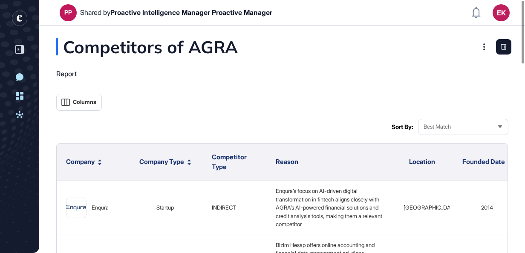
click at [249, 72] on div "Report" at bounding box center [282, 74] width 452 height 9
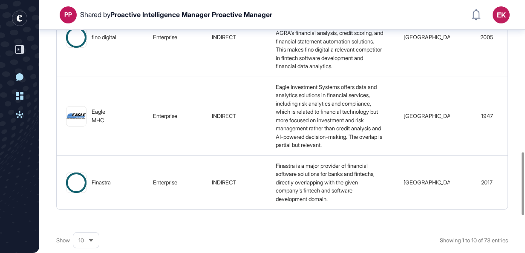
scroll to position [766, 0]
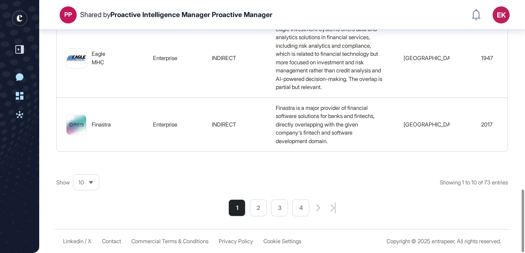
click at [82, 181] on span "10" at bounding box center [81, 182] width 6 height 6
click at [81, 165] on li "100" at bounding box center [86, 168] width 20 height 17
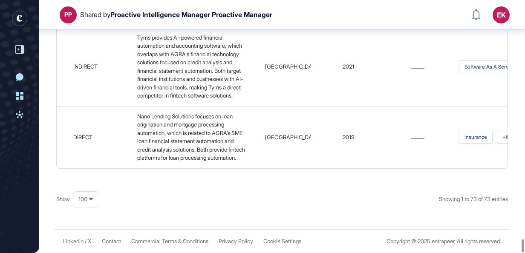
scroll to position [5135, 0]
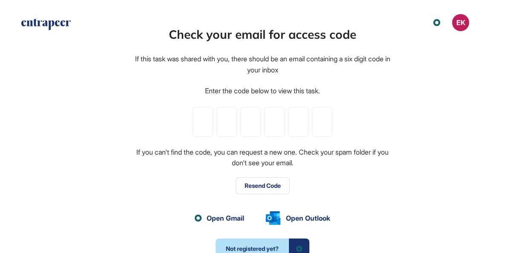
scroll to position [0, 0]
paste input "*"
type input "*"
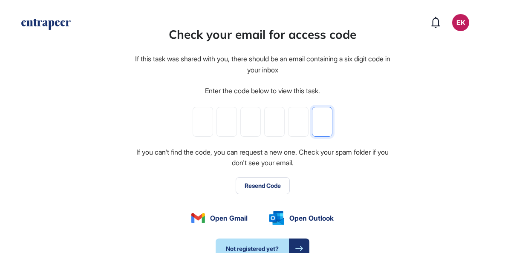
type input "*"
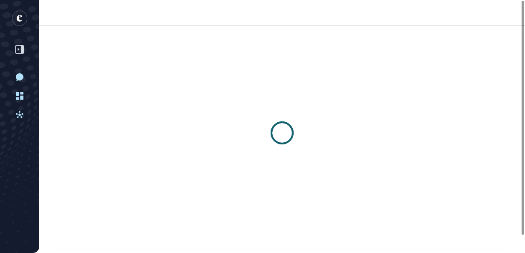
scroll to position [0, 0]
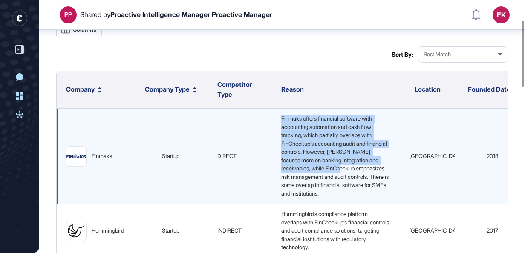
drag, startPoint x: 281, startPoint y: 119, endPoint x: 375, endPoint y: 171, distance: 107.3
click at [375, 171] on div "Finmaks offers financial software with accounting automation and cash flow trac…" at bounding box center [336, 156] width 116 height 83
drag, startPoint x: 375, startPoint y: 171, endPoint x: 342, endPoint y: 170, distance: 32.9
click at [342, 170] on span "Finmaks offers financial software with accounting automation and cash flow trac…" at bounding box center [335, 156] width 109 height 82
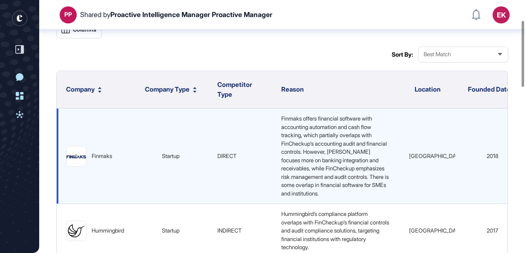
click at [305, 179] on span "Finmaks offers financial software with accounting automation and cash flow trac…" at bounding box center [335, 156] width 109 height 82
click at [76, 157] on img at bounding box center [77, 157] width 20 height 20
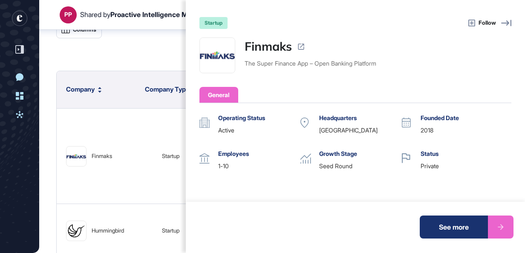
click at [101, 125] on div "startup Follow Finmaks The Super Finance App – Open Banking Platform General Op…" at bounding box center [262, 126] width 525 height 253
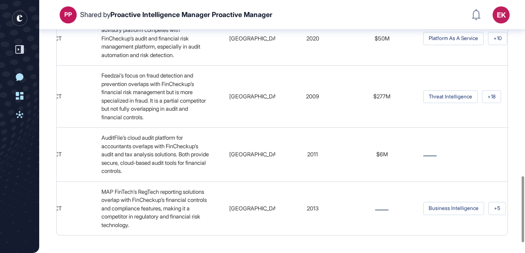
scroll to position [708, 0]
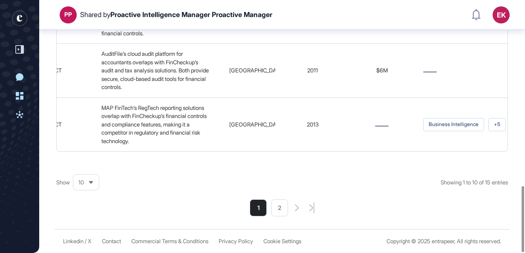
click at [287, 205] on li "2" at bounding box center [279, 208] width 17 height 17
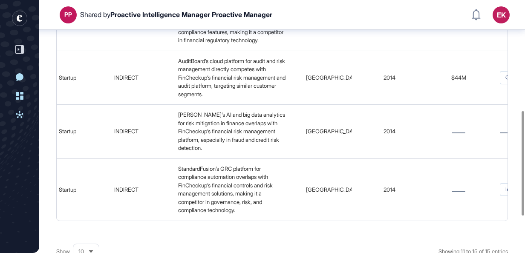
scroll to position [356, 0]
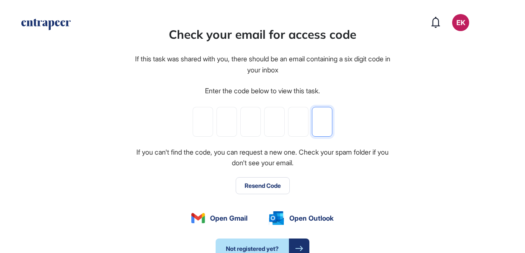
paste input "*"
type input "*"
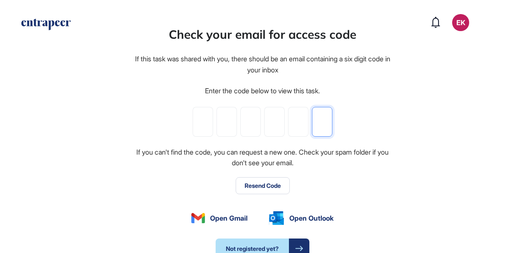
type input "*"
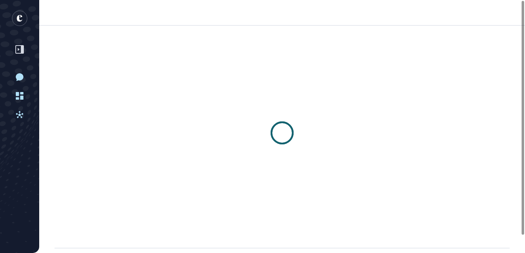
scroll to position [0, 0]
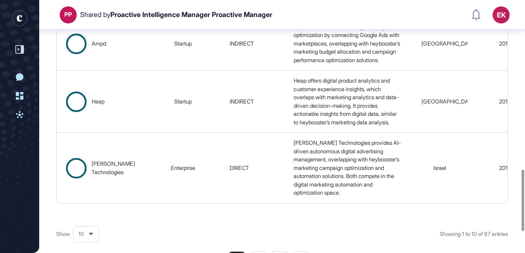
scroll to position [783, 0]
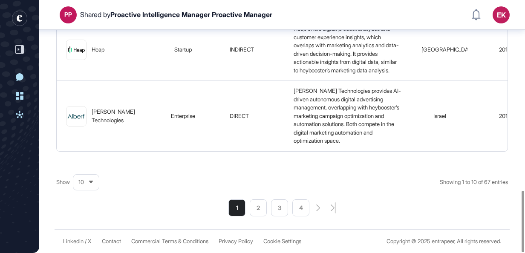
click at [80, 182] on span "10" at bounding box center [81, 182] width 6 height 6
click at [77, 163] on li "100" at bounding box center [86, 168] width 20 height 17
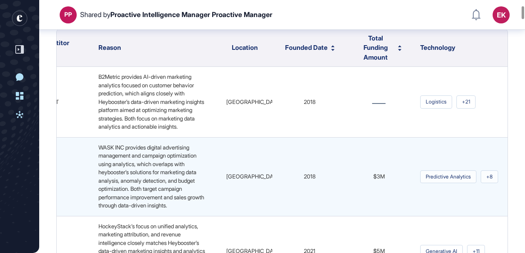
scroll to position [0, 0]
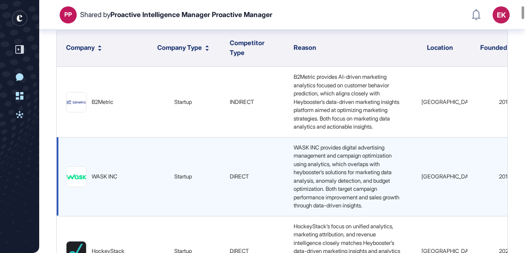
click at [69, 179] on img at bounding box center [77, 176] width 20 height 5
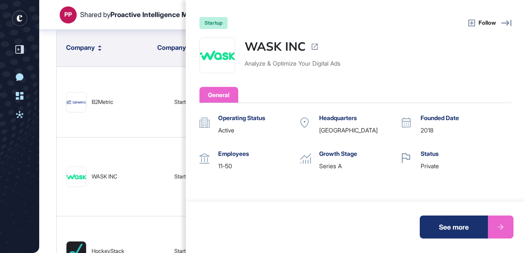
click at [126, 128] on div "startup Follow WASK INC Analyze & Optimize Your Digital Ads General Operating S…" at bounding box center [262, 126] width 525 height 253
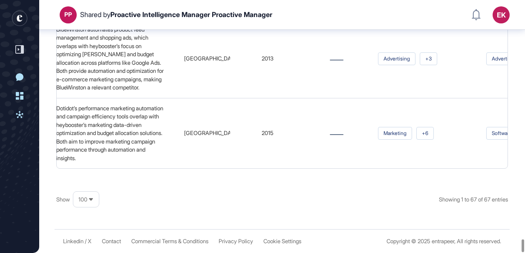
scroll to position [5179, 0]
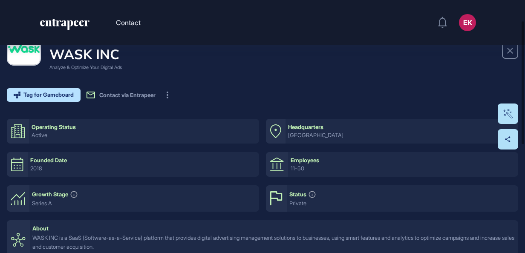
scroll to position [43, 0]
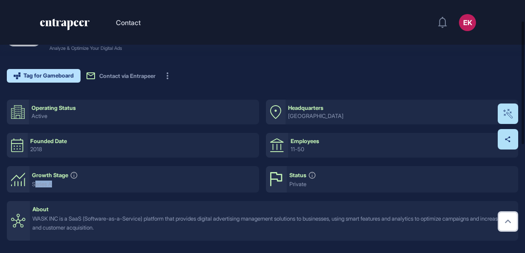
drag, startPoint x: 34, startPoint y: 185, endPoint x: 55, endPoint y: 182, distance: 21.5
click at [55, 182] on div "Series A" at bounding box center [144, 184] width 225 height 6
click at [319, 207] on div "About" at bounding box center [273, 209] width 483 height 6
click at [205, 213] on div "About WASK INC is a SaaS (Software-as-a-Service) platform that provides digital…" at bounding box center [274, 221] width 489 height 40
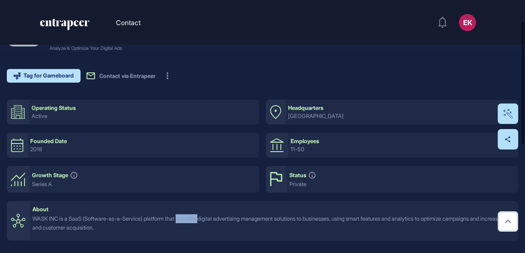
click at [205, 213] on div "About WASK INC is a SaaS (Software-as-a-Service) platform that provides digital…" at bounding box center [274, 221] width 489 height 40
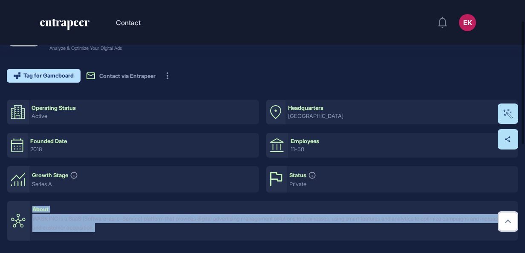
click at [205, 213] on div "About WASK INC is a SaaS (Software-as-a-Service) platform that provides digital…" at bounding box center [274, 221] width 489 height 40
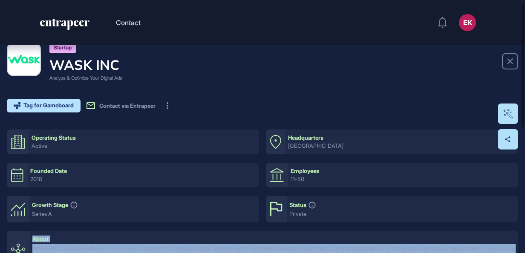
scroll to position [0, 0]
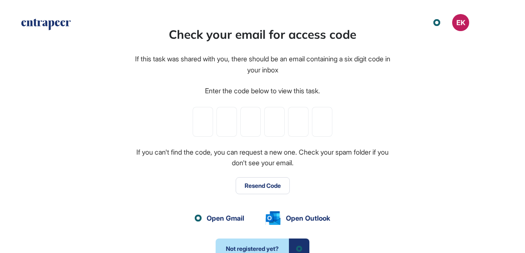
scroll to position [0, 0]
paste input "*"
type input "*"
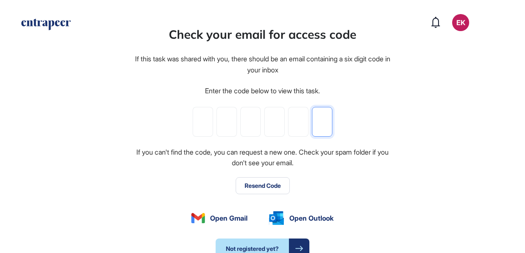
type input "*"
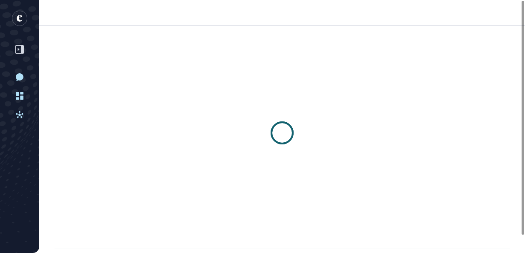
scroll to position [0, 0]
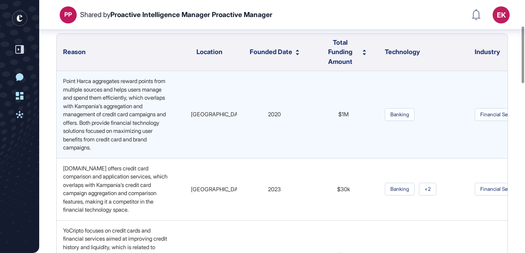
scroll to position [0, 231]
click at [336, 109] on td "$1M" at bounding box center [342, 114] width 64 height 87
click at [255, 115] on div "2020" at bounding box center [272, 114] width 63 height 9
click at [266, 111] on span "2020" at bounding box center [272, 114] width 13 height 7
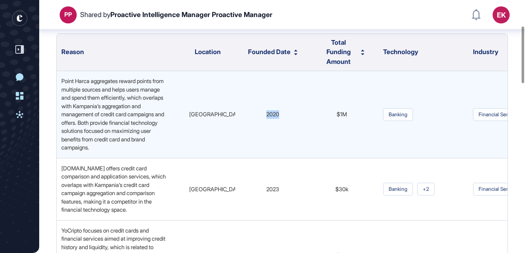
click at [266, 111] on span "2020" at bounding box center [272, 114] width 13 height 7
click at [187, 112] on div "[GEOGRAPHIC_DATA]" at bounding box center [207, 114] width 43 height 9
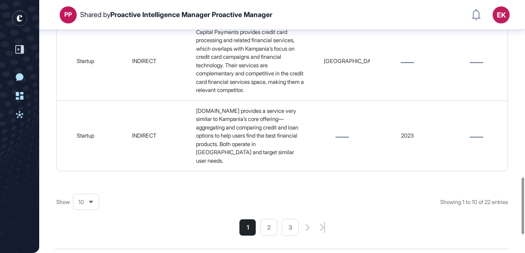
scroll to position [866, 0]
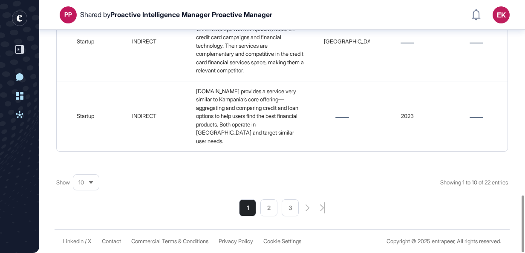
click at [274, 209] on li "2" at bounding box center [268, 208] width 17 height 17
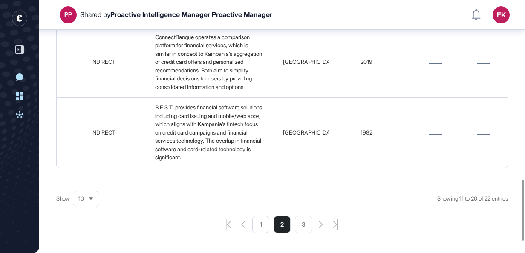
scroll to position [791, 0]
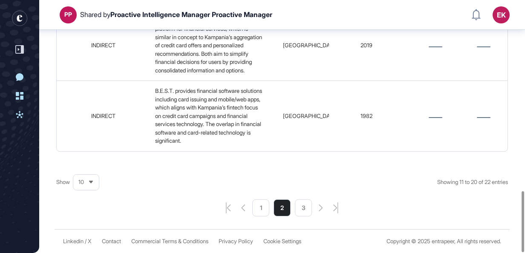
click at [303, 230] on div "Linkedin / X Contact Commercial Terms & Conditions Privacy Policy Cookie Settin…" at bounding box center [282, 241] width 455 height 24
click at [297, 207] on li "3" at bounding box center [303, 208] width 17 height 17
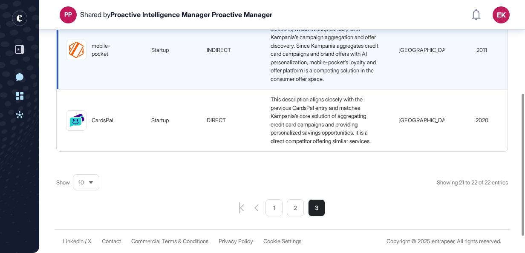
scroll to position [194, 0]
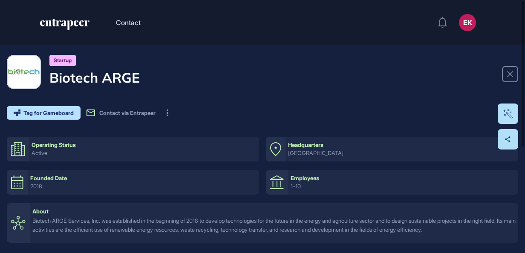
scroll to position [0, 0]
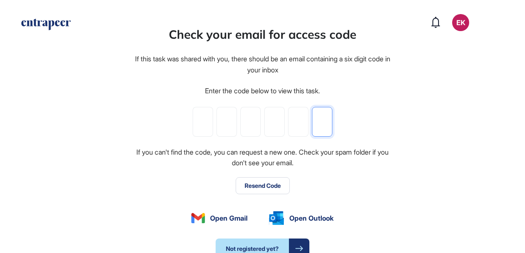
paste input "*"
type input "*"
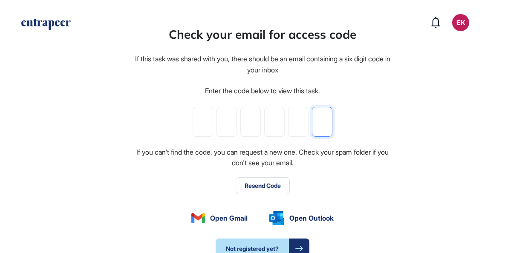
type input "*"
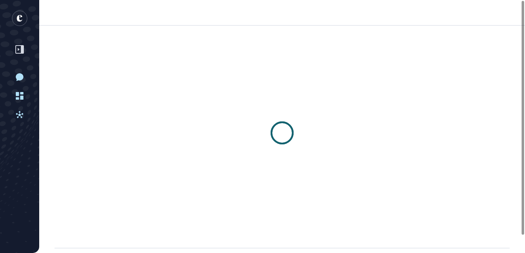
scroll to position [0, 0]
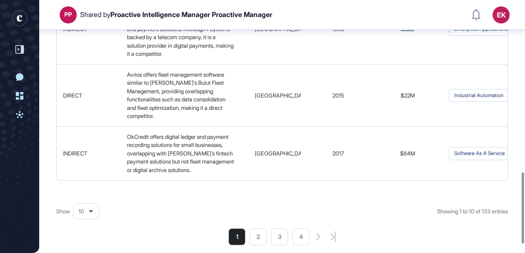
scroll to position [611, 0]
click at [90, 211] on icon at bounding box center [91, 211] width 6 height 6
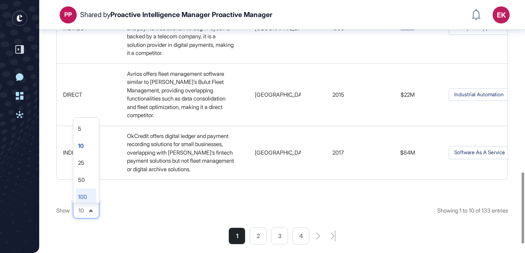
click at [90, 199] on li "100" at bounding box center [86, 196] width 20 height 17
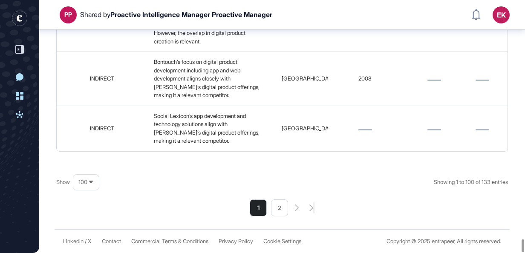
scroll to position [6189, 0]
click at [280, 211] on li "2" at bounding box center [279, 208] width 17 height 17
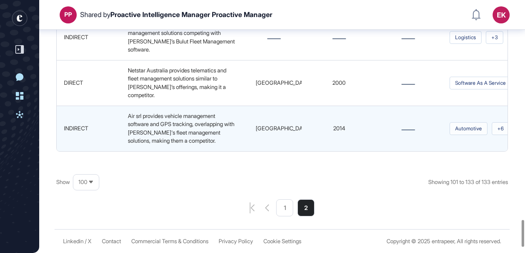
scroll to position [2120, 0]
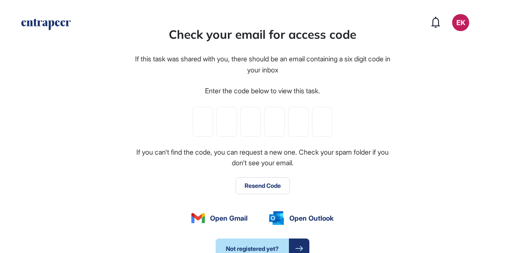
scroll to position [0, 0]
paste input "*"
type input "*"
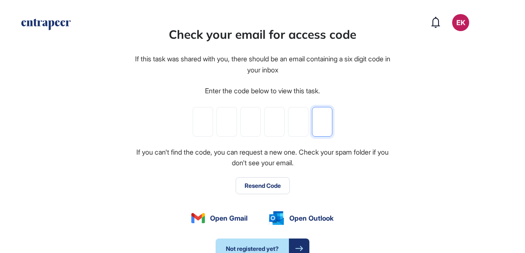
type input "*"
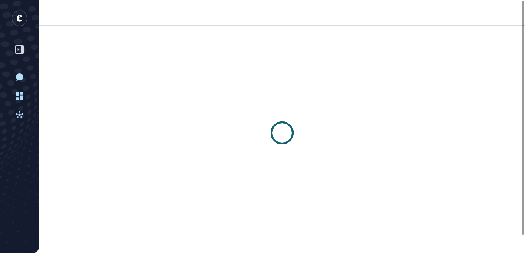
scroll to position [0, 0]
